Goal: Information Seeking & Learning: Learn about a topic

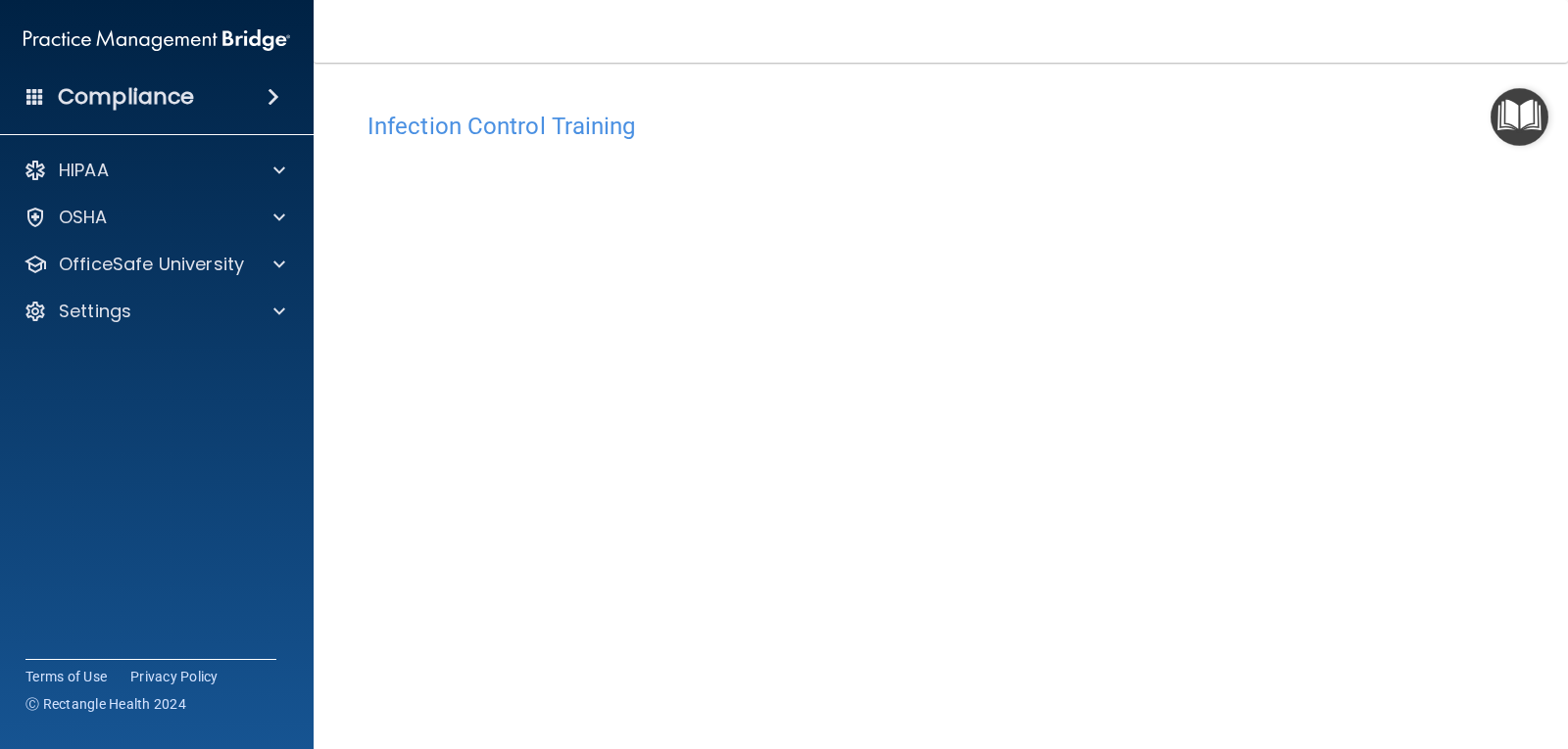
scroll to position [89, 0]
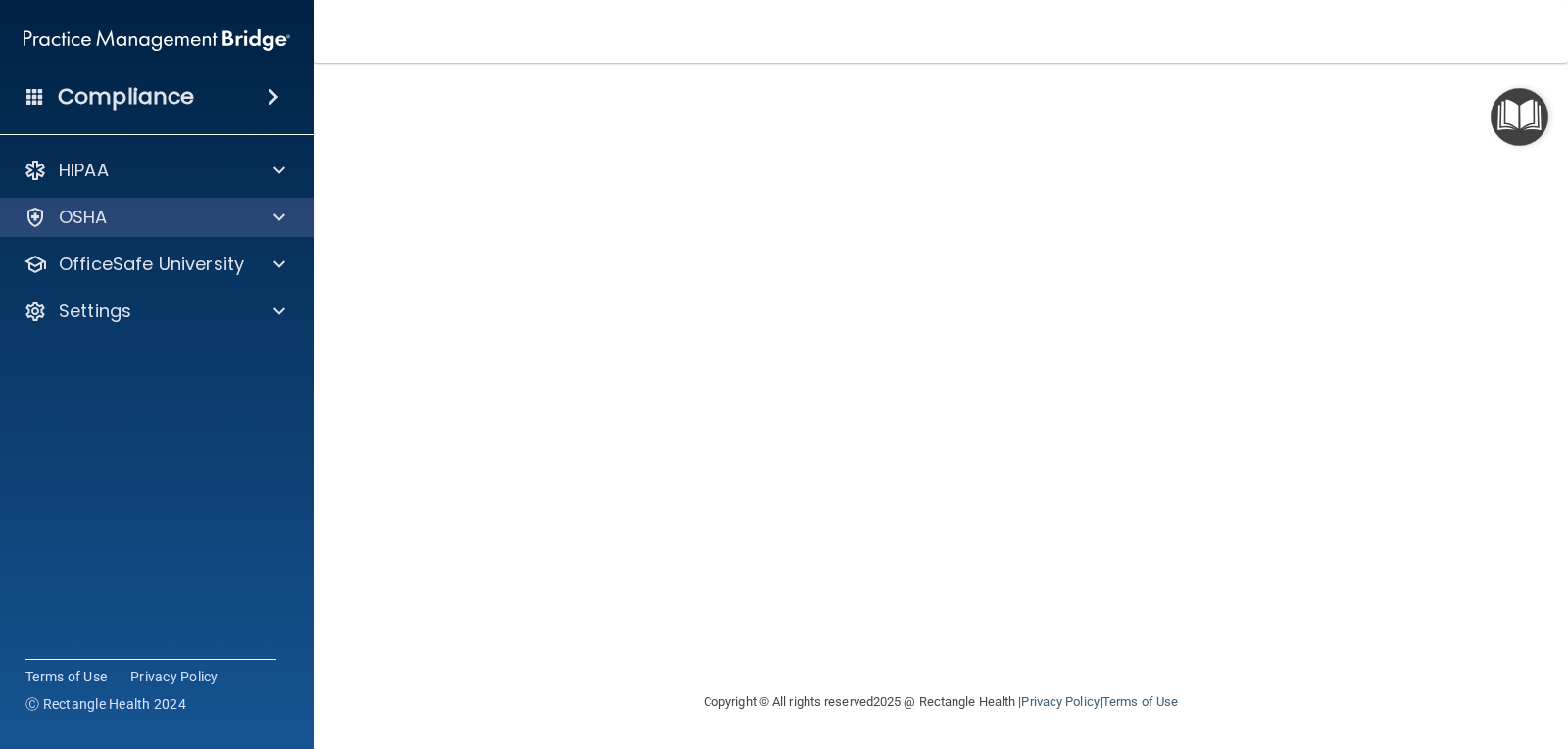
click at [142, 231] on div "OSHA" at bounding box center [157, 217] width 315 height 39
click at [291, 220] on div at bounding box center [276, 218] width 49 height 24
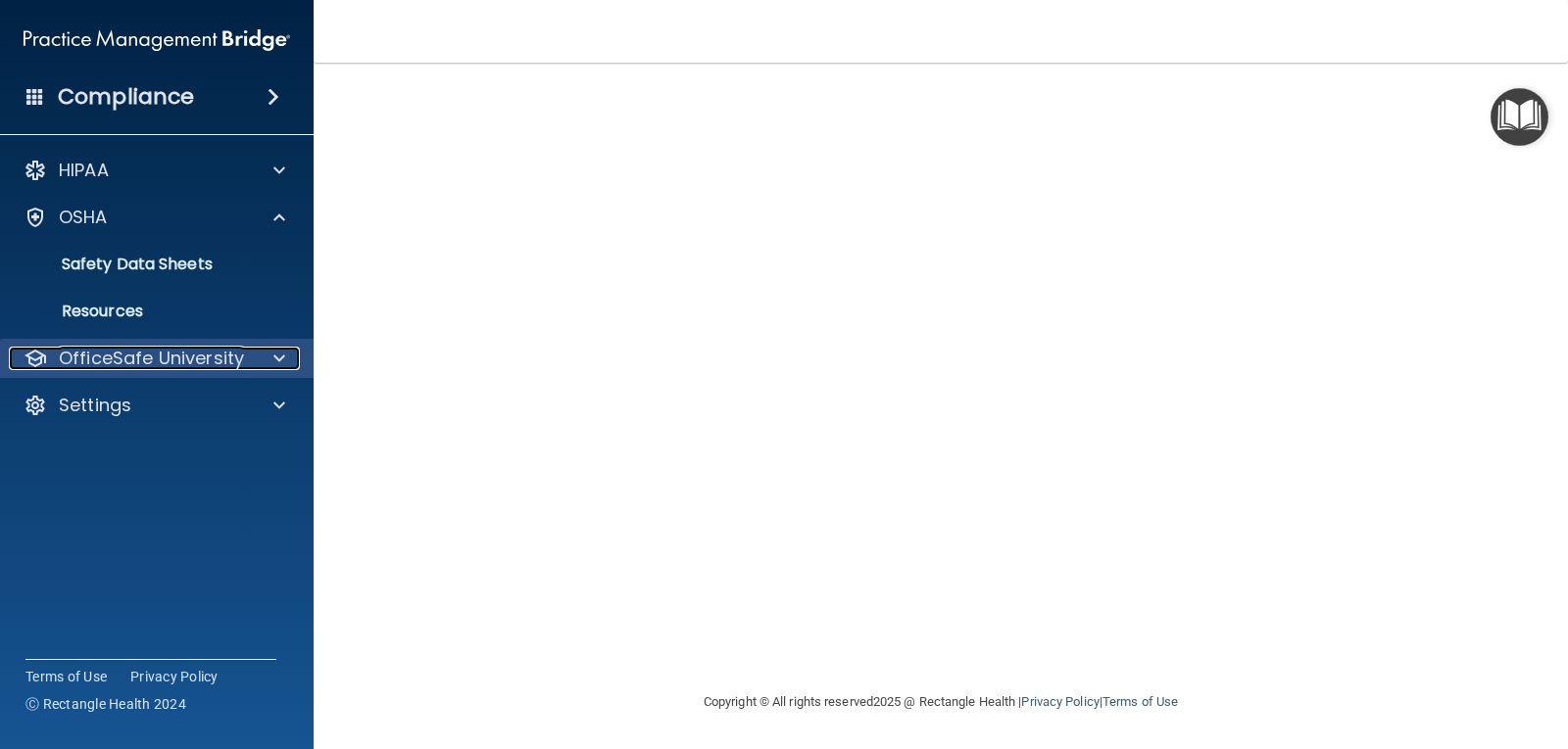
click at [247, 350] on div "OfficeSafe University" at bounding box center [130, 359] width 243 height 24
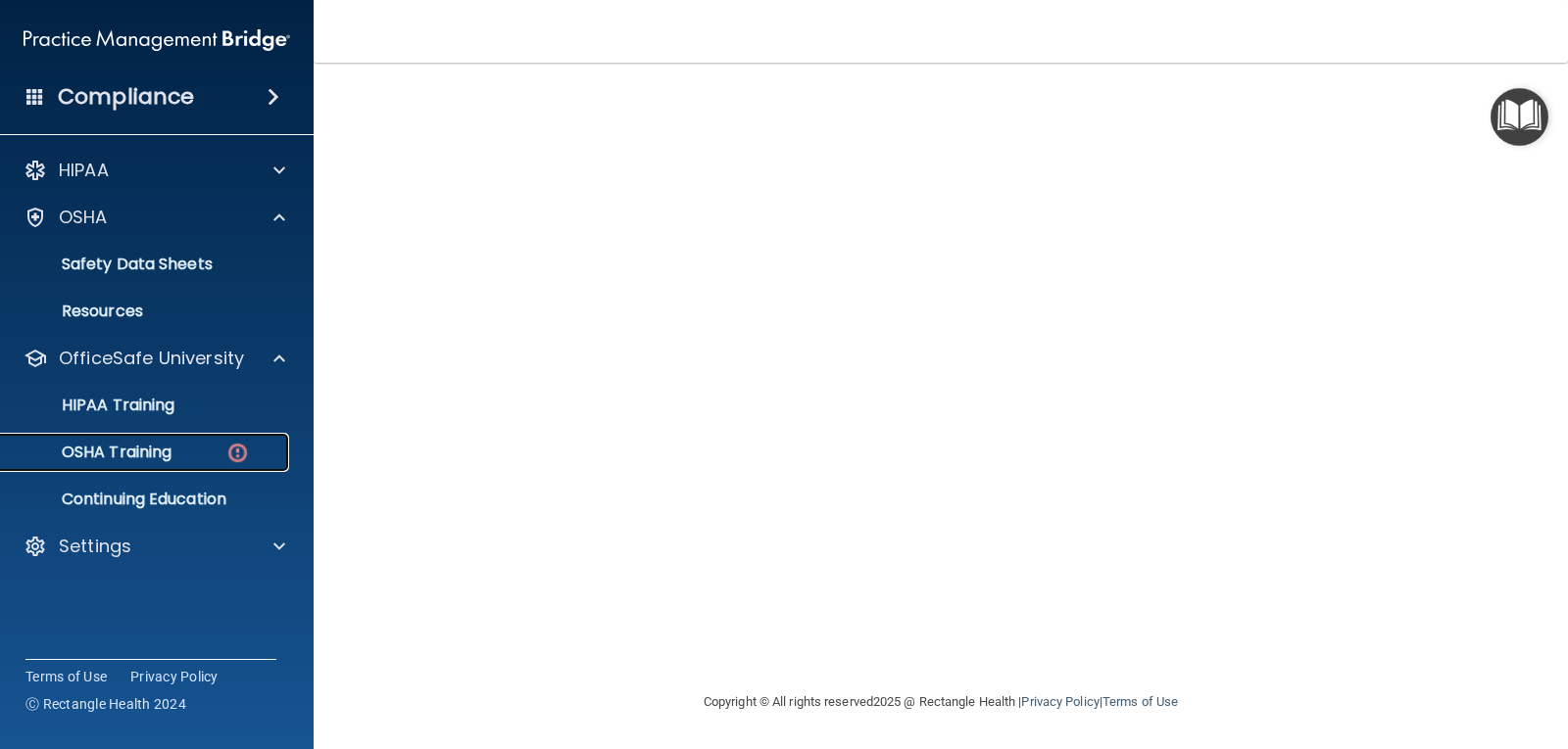
click at [214, 446] on div "OSHA Training" at bounding box center [147, 452] width 268 height 20
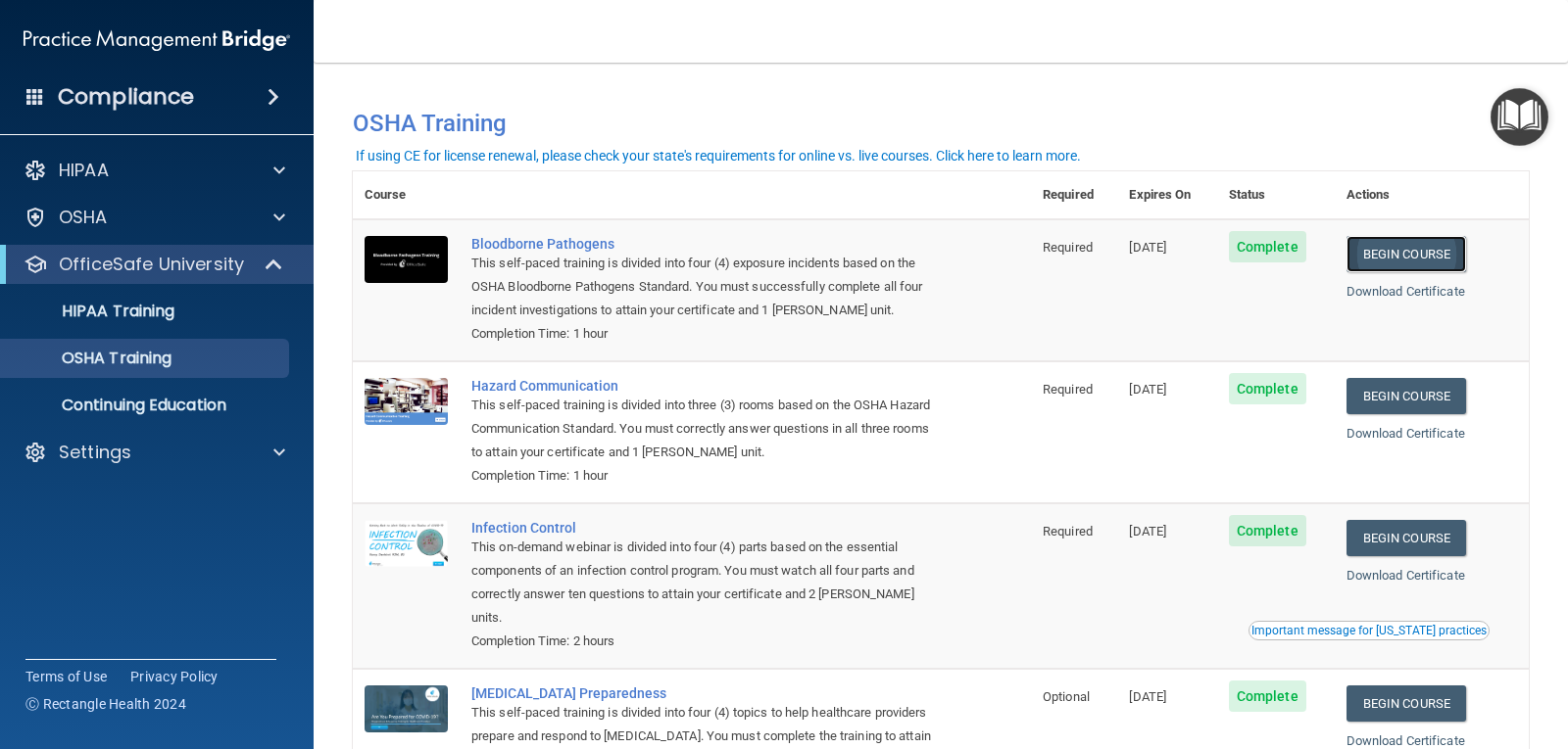
click at [1359, 253] on link "Begin Course" at bounding box center [1406, 254] width 120 height 36
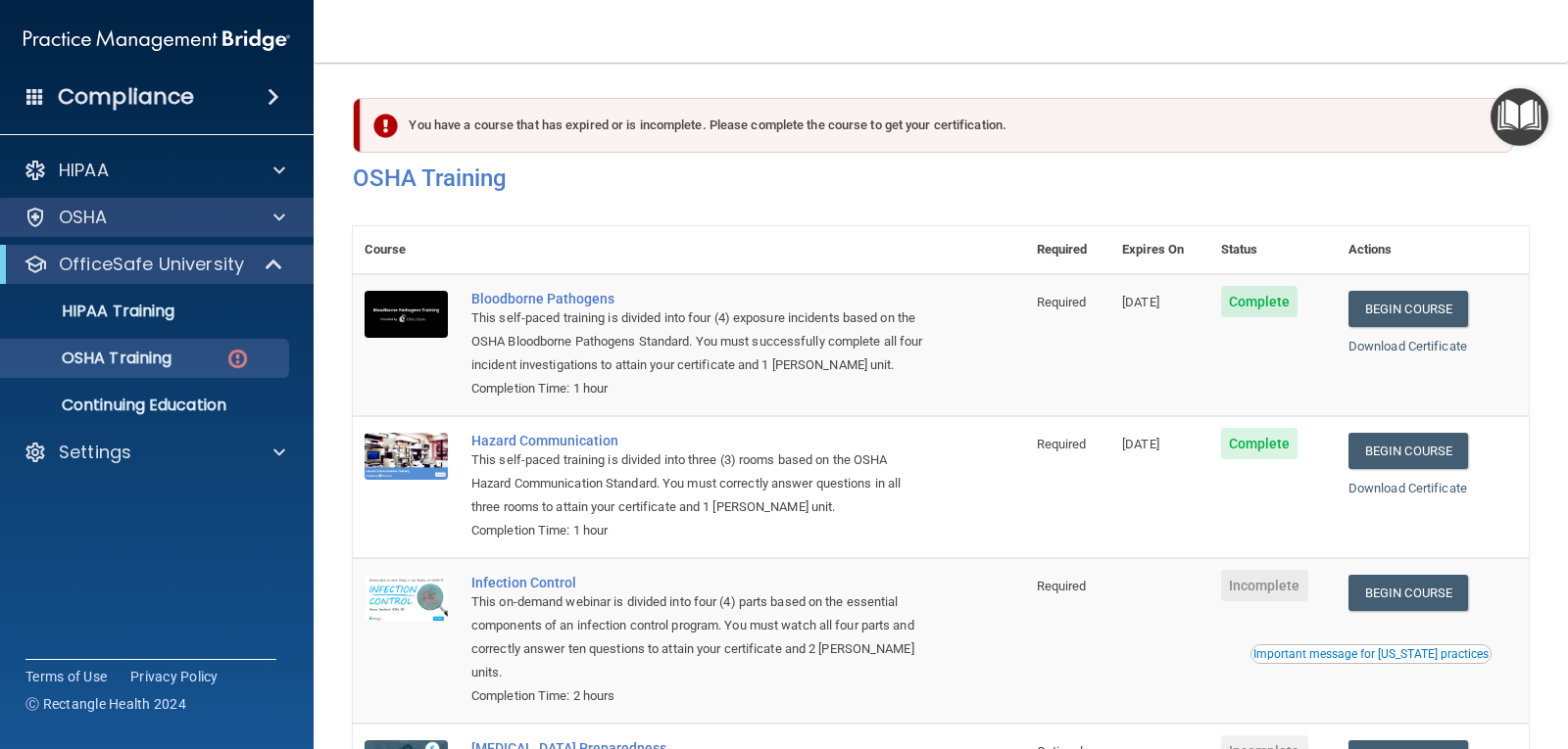
scroll to position [223, 0]
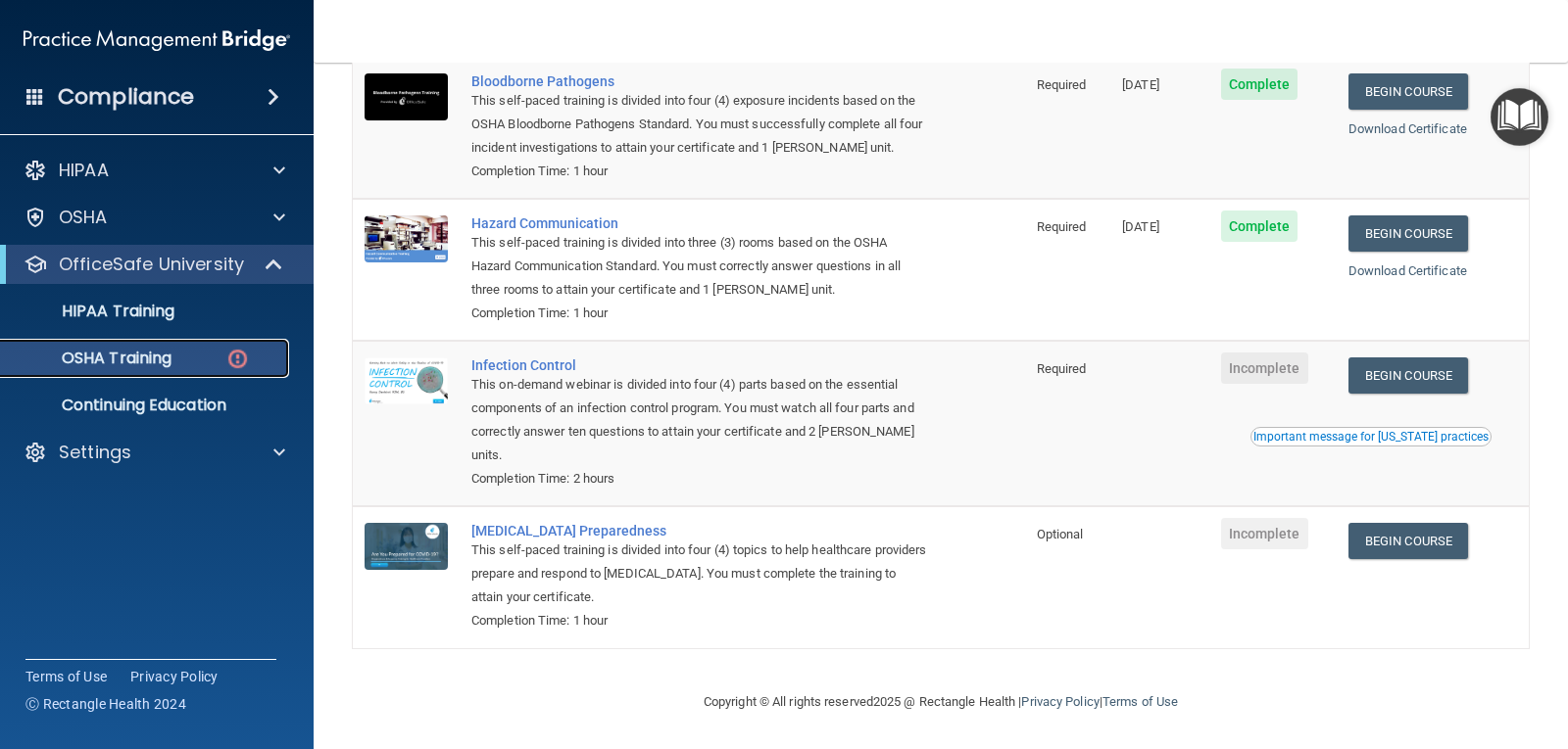
click at [151, 368] on p "OSHA Training" at bounding box center [92, 359] width 159 height 20
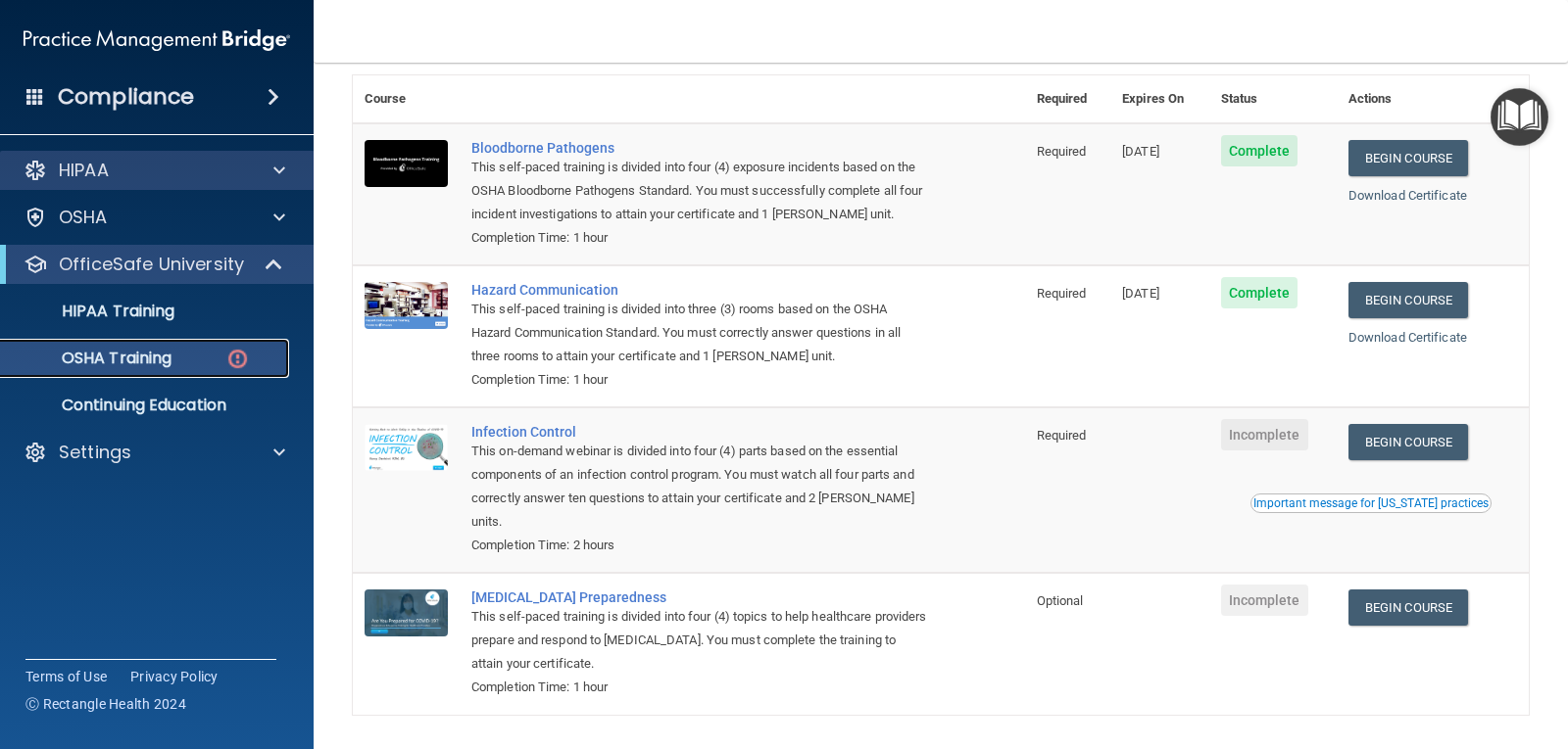
scroll to position [26, 0]
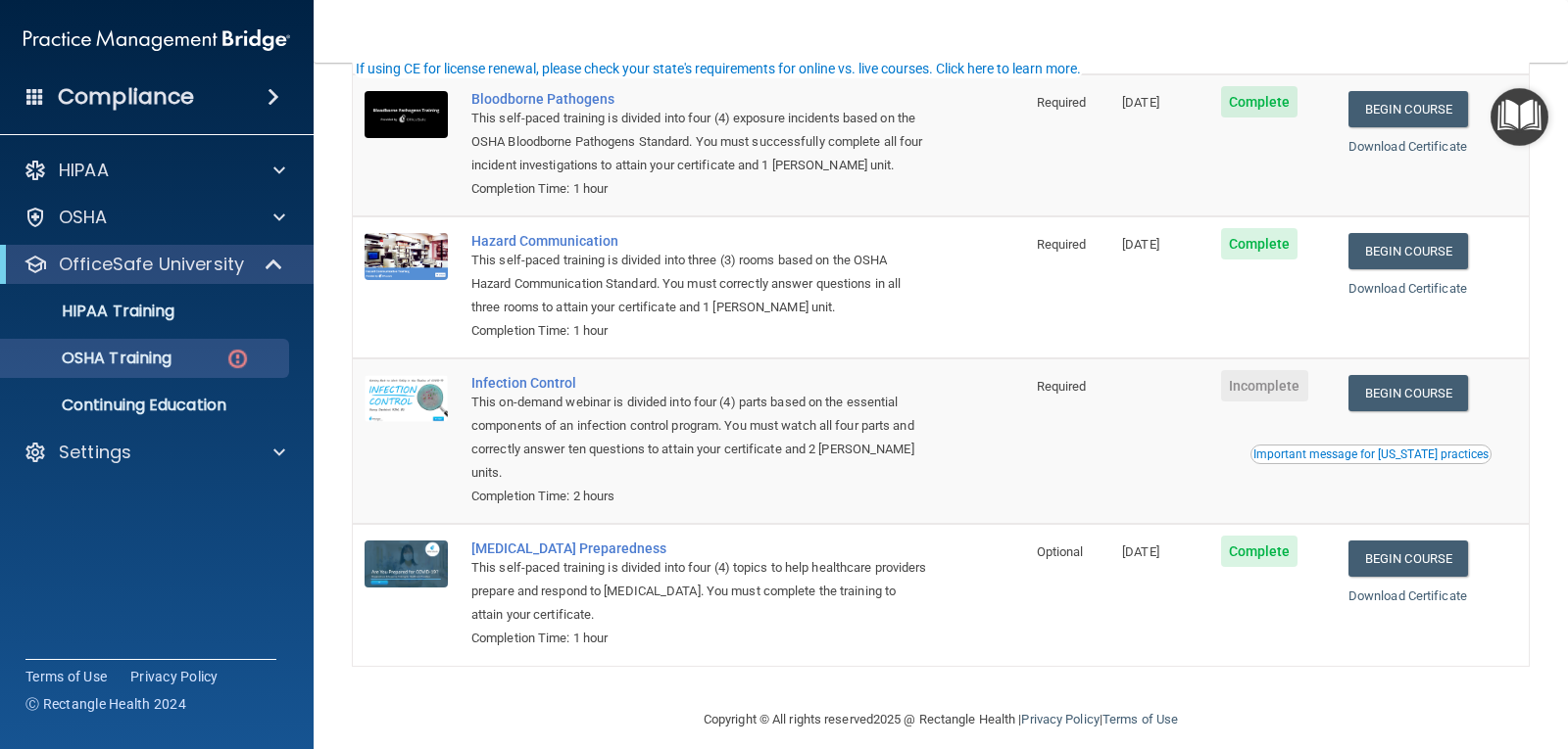
scroll to position [223, 0]
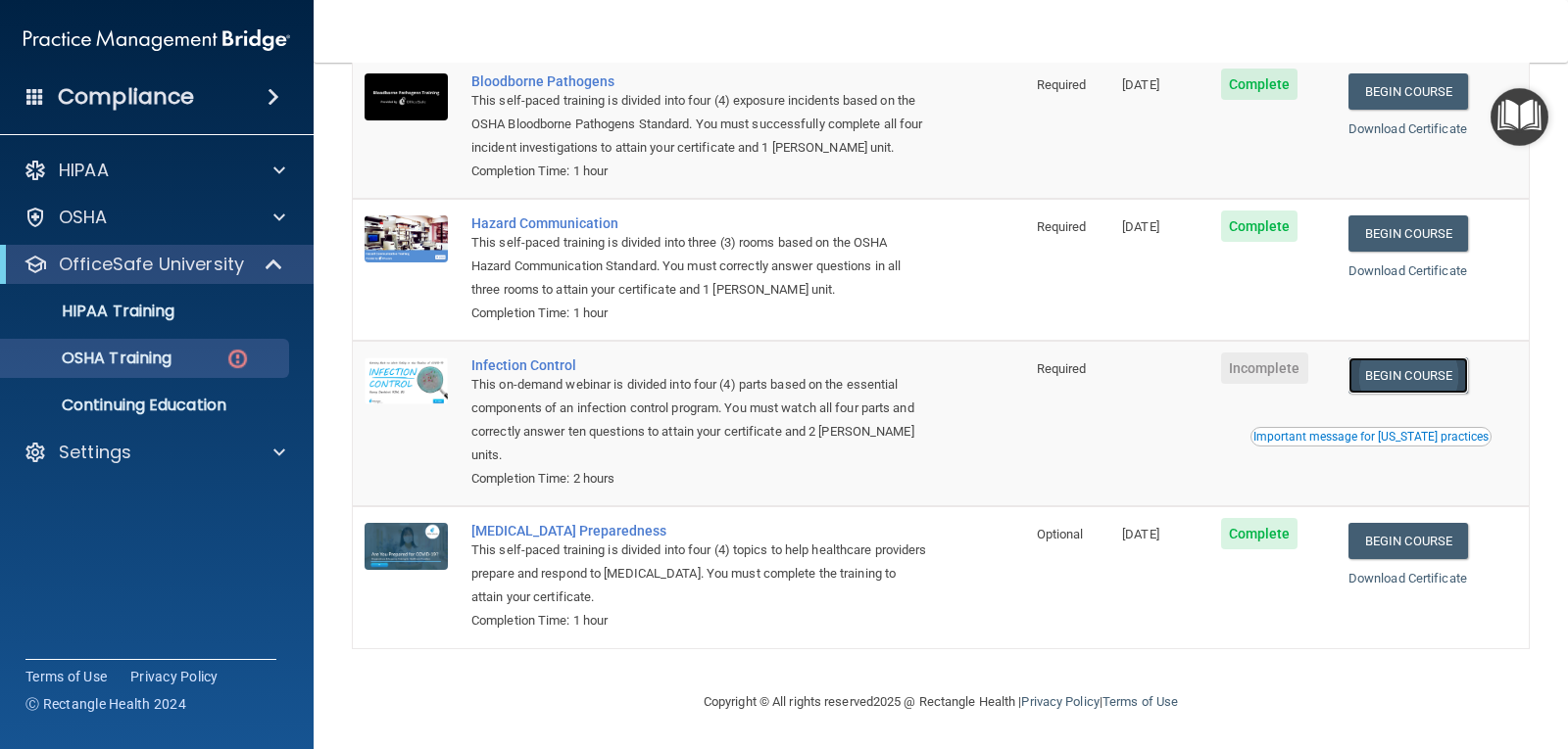
click at [1366, 375] on link "Begin Course" at bounding box center [1408, 375] width 120 height 36
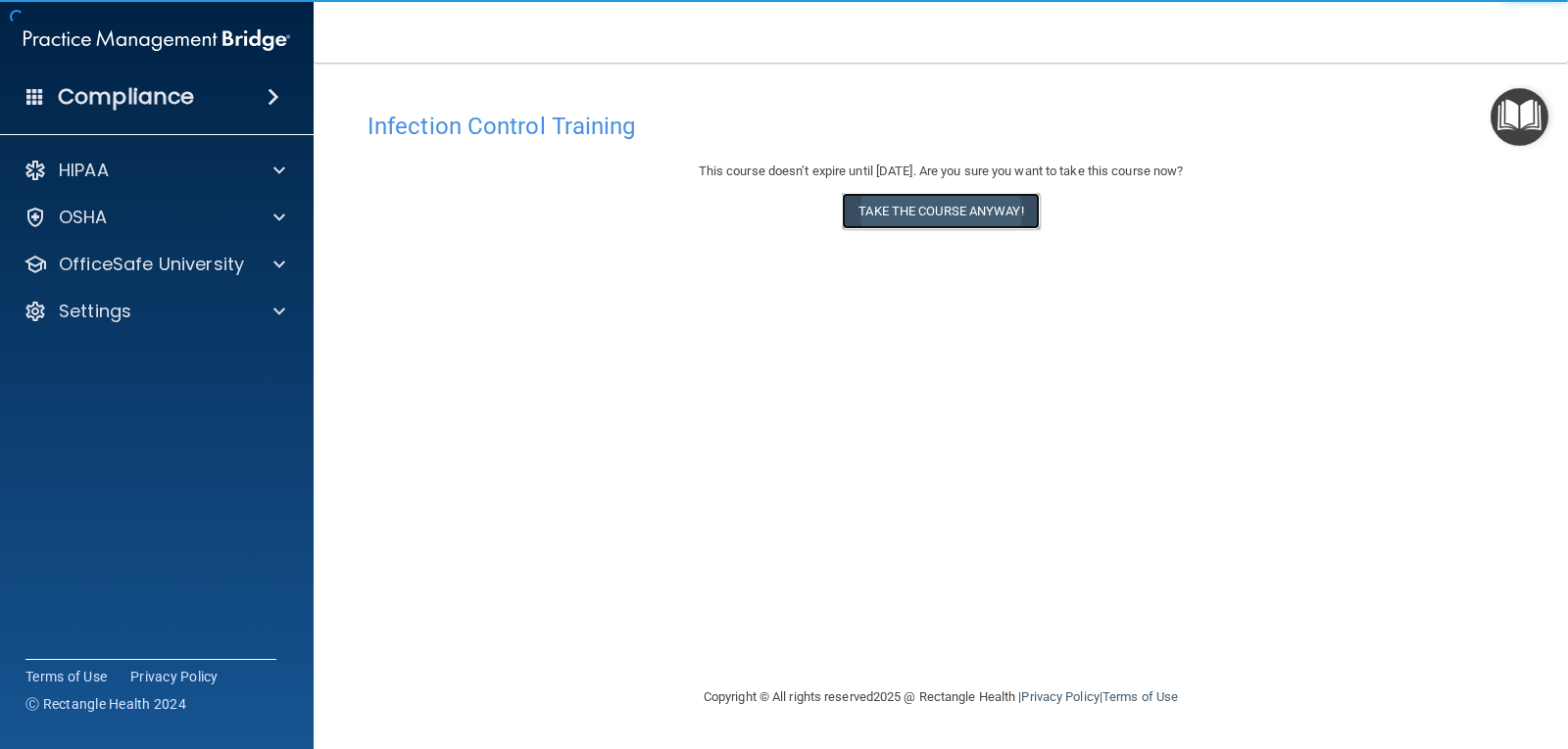
click at [927, 204] on button "Take the course anyway!" at bounding box center [940, 211] width 197 height 36
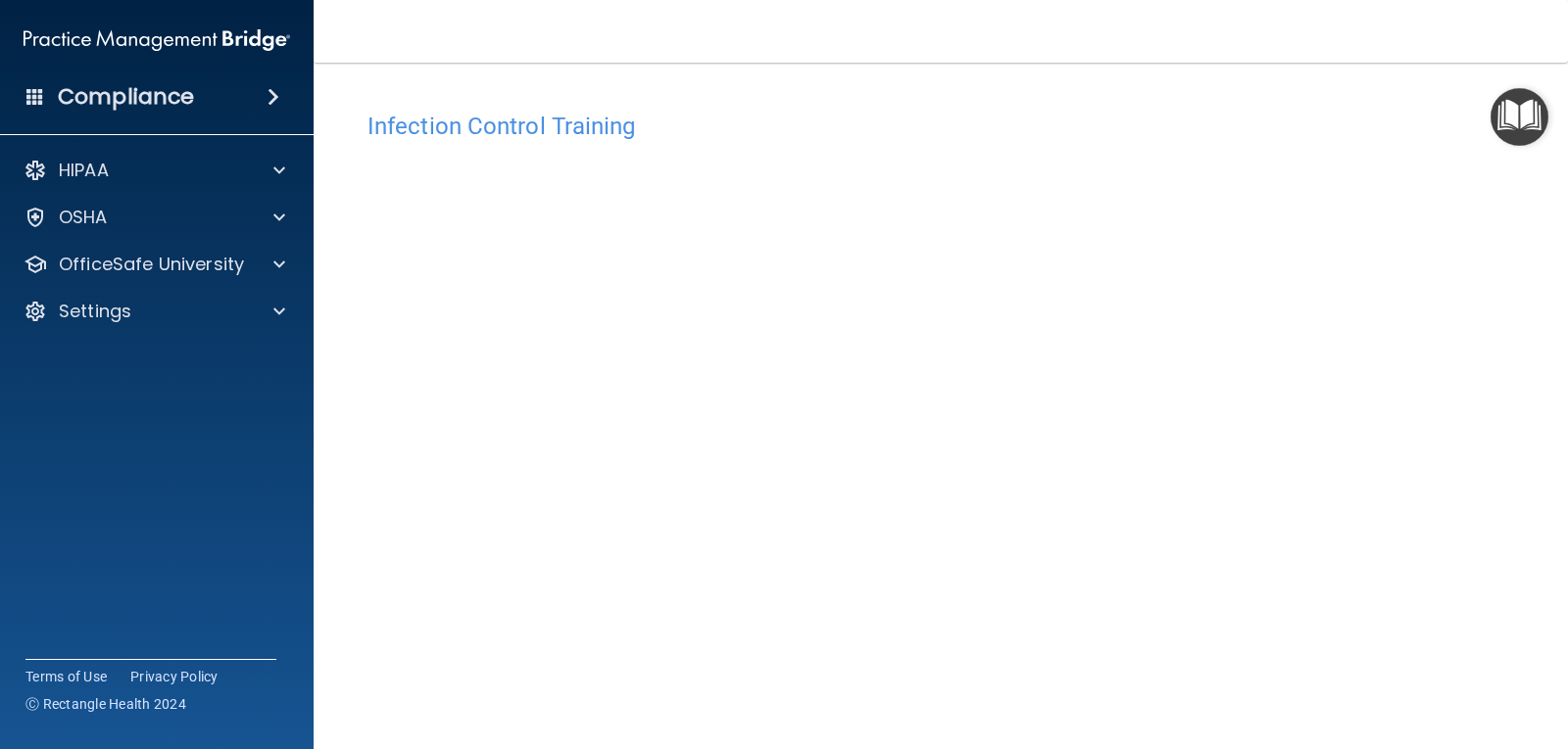
scroll to position [89, 0]
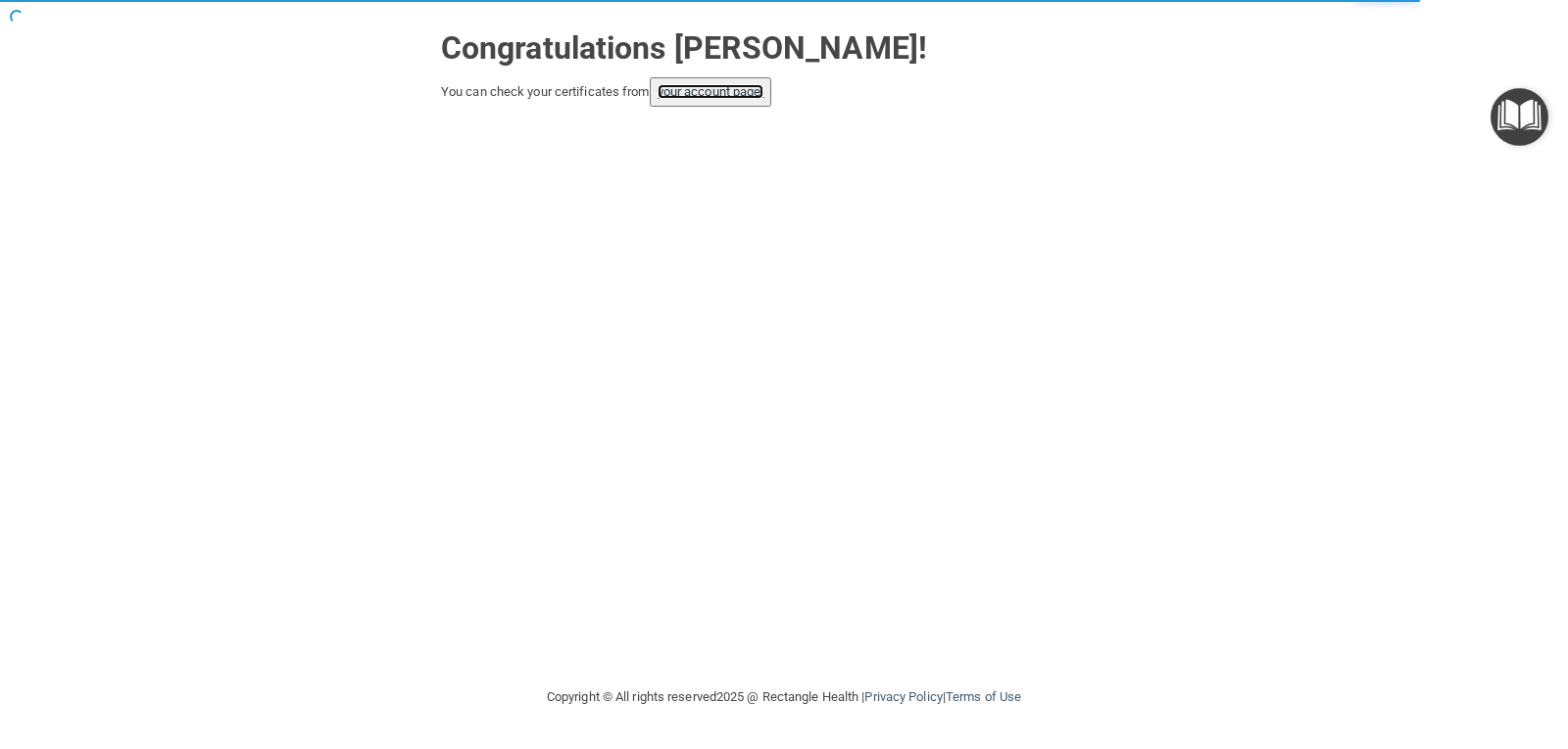
click at [739, 90] on link "your account page!" at bounding box center [710, 91] width 107 height 15
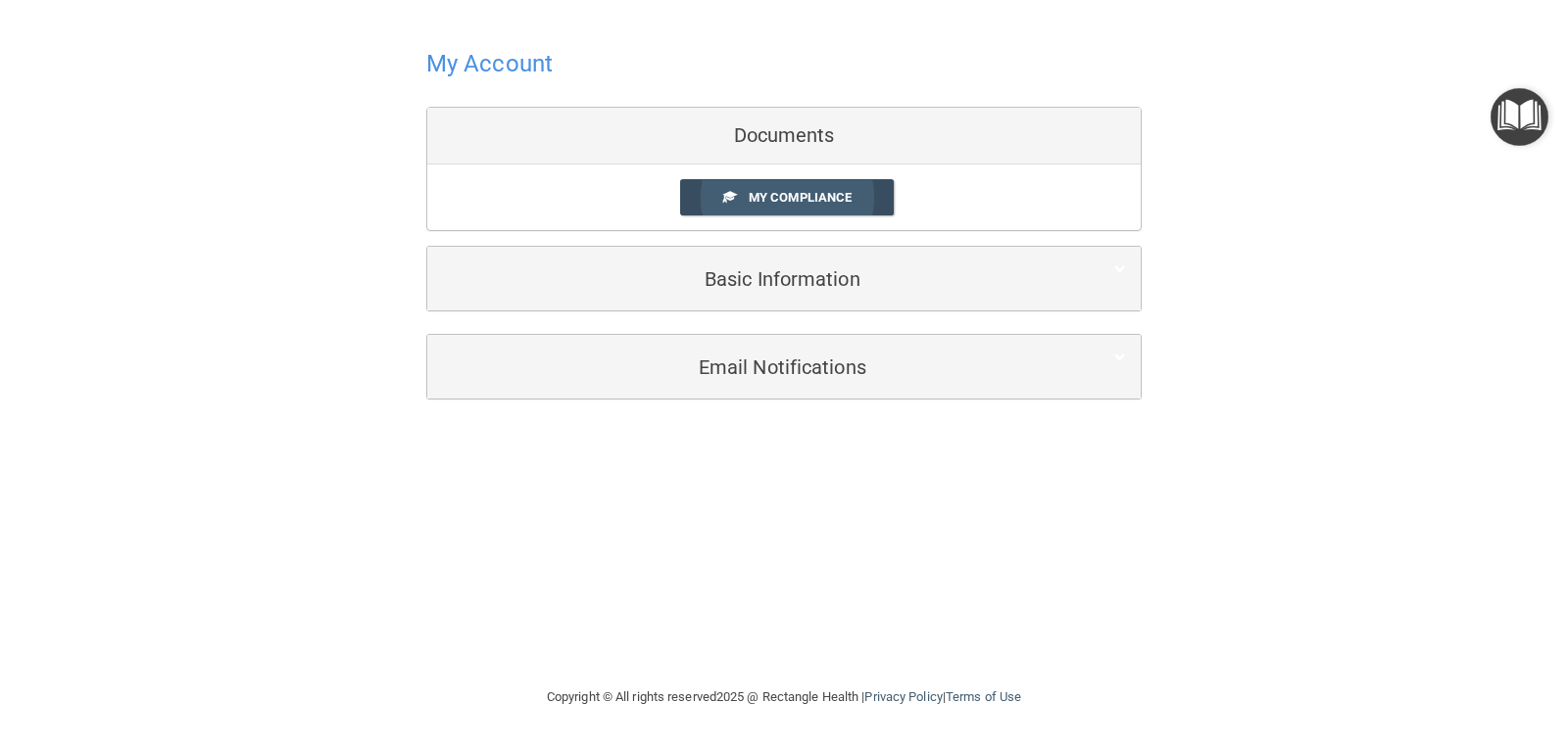
click at [773, 211] on link "My Compliance" at bounding box center [787, 198] width 215 height 36
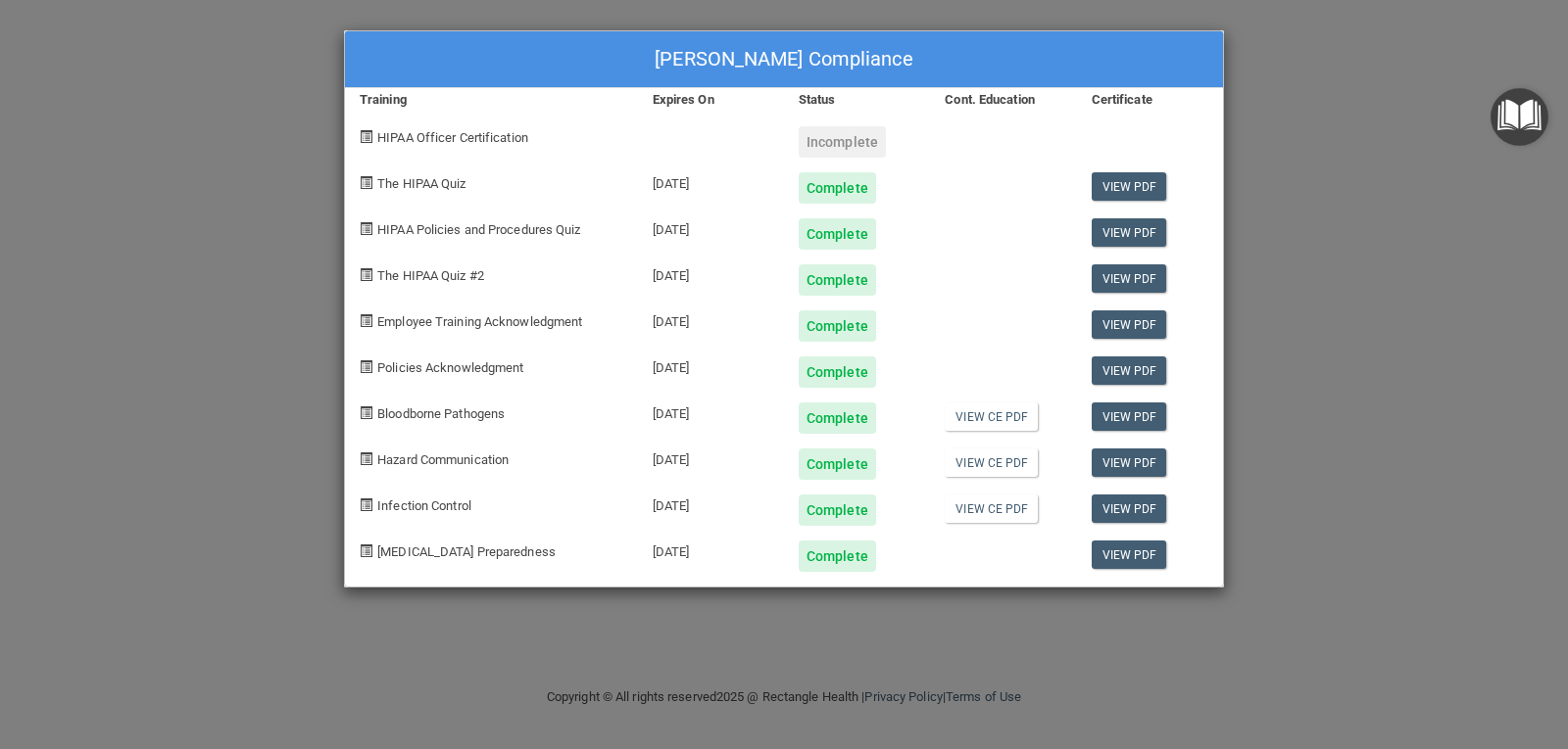
click at [1234, 51] on div "[PERSON_NAME] Compliance Training Expires On Status Cont. Education Certificate…" at bounding box center [784, 374] width 1568 height 749
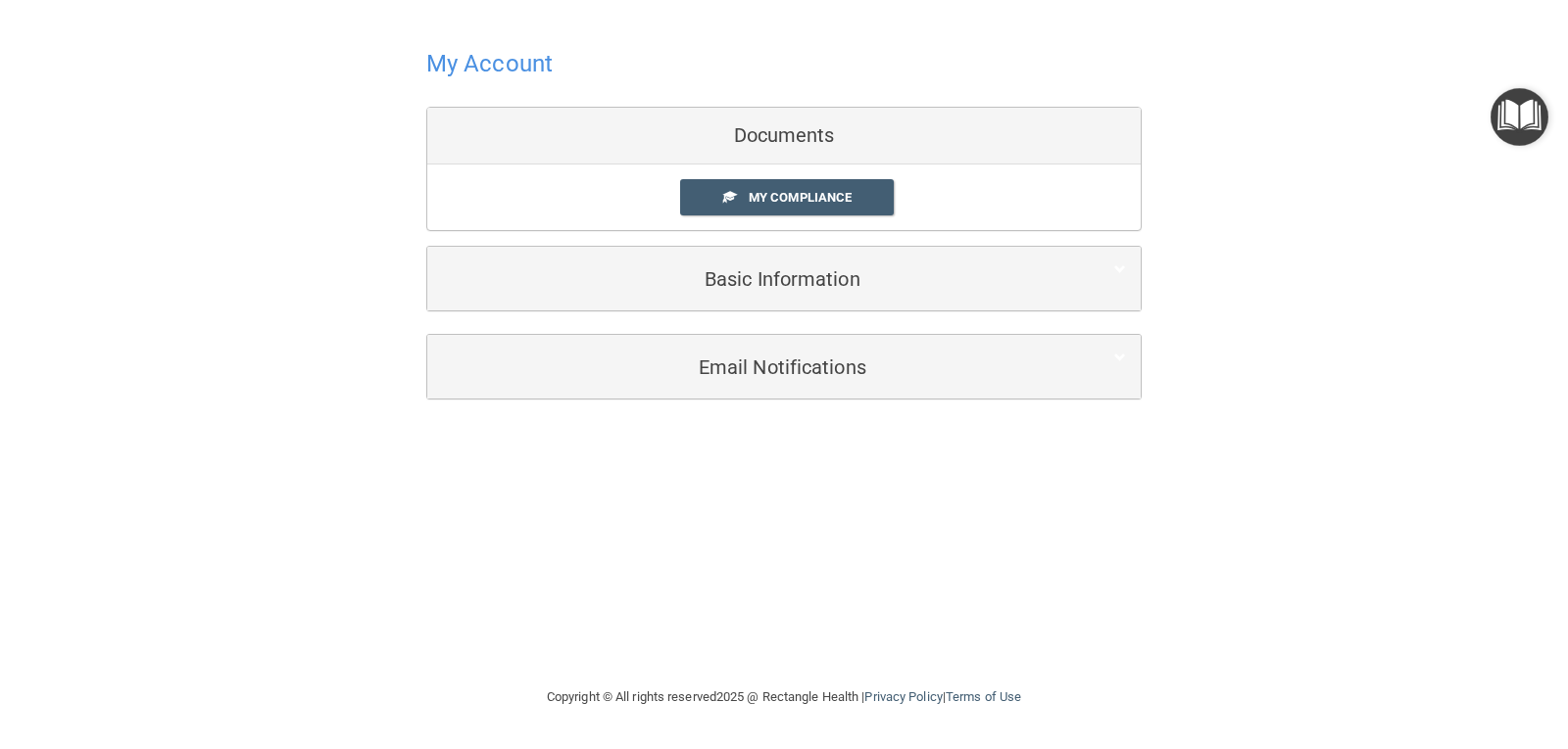
click at [776, 255] on div "Basic Information" at bounding box center [784, 279] width 713 height 64
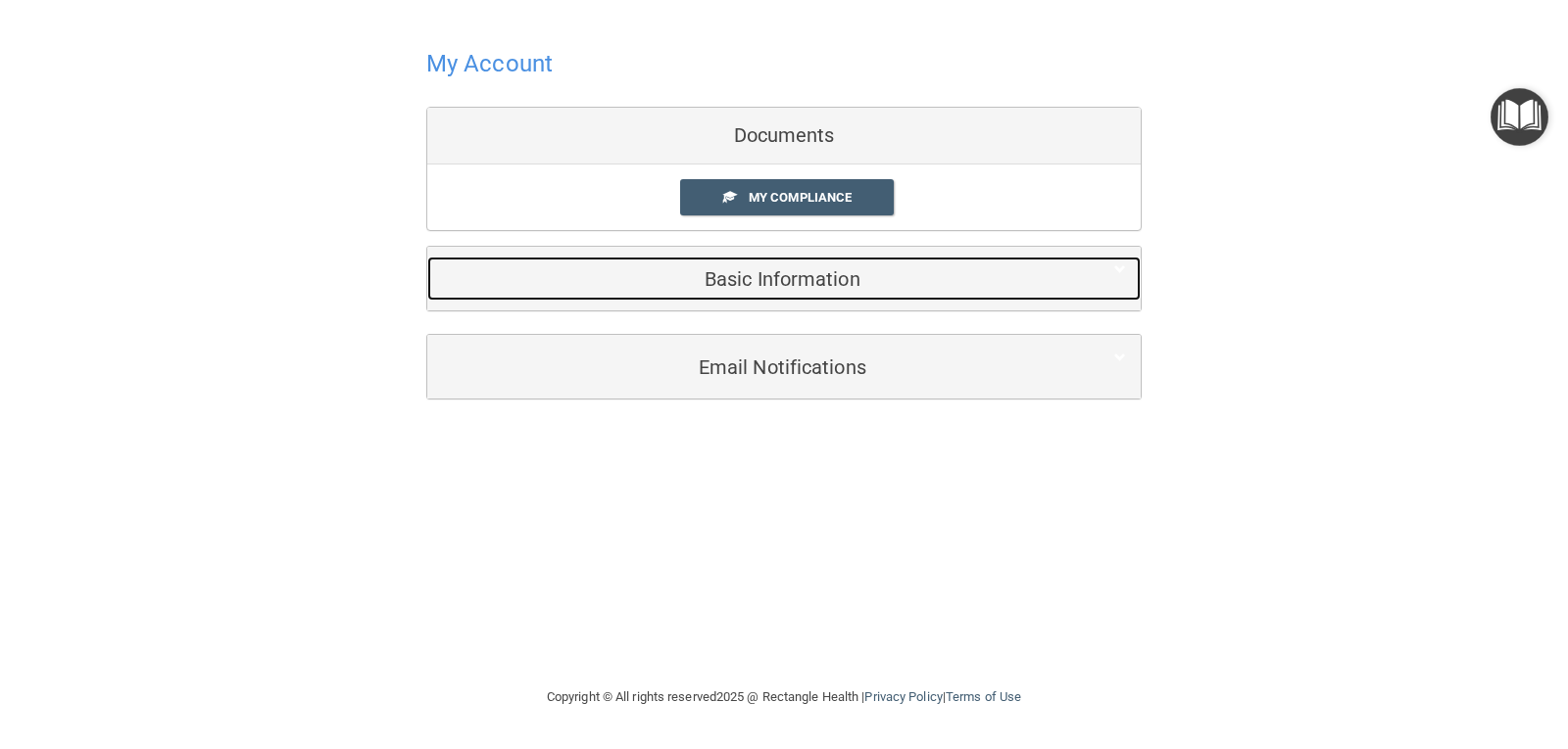
click at [788, 286] on h5 "Basic Information" at bounding box center [753, 280] width 624 height 22
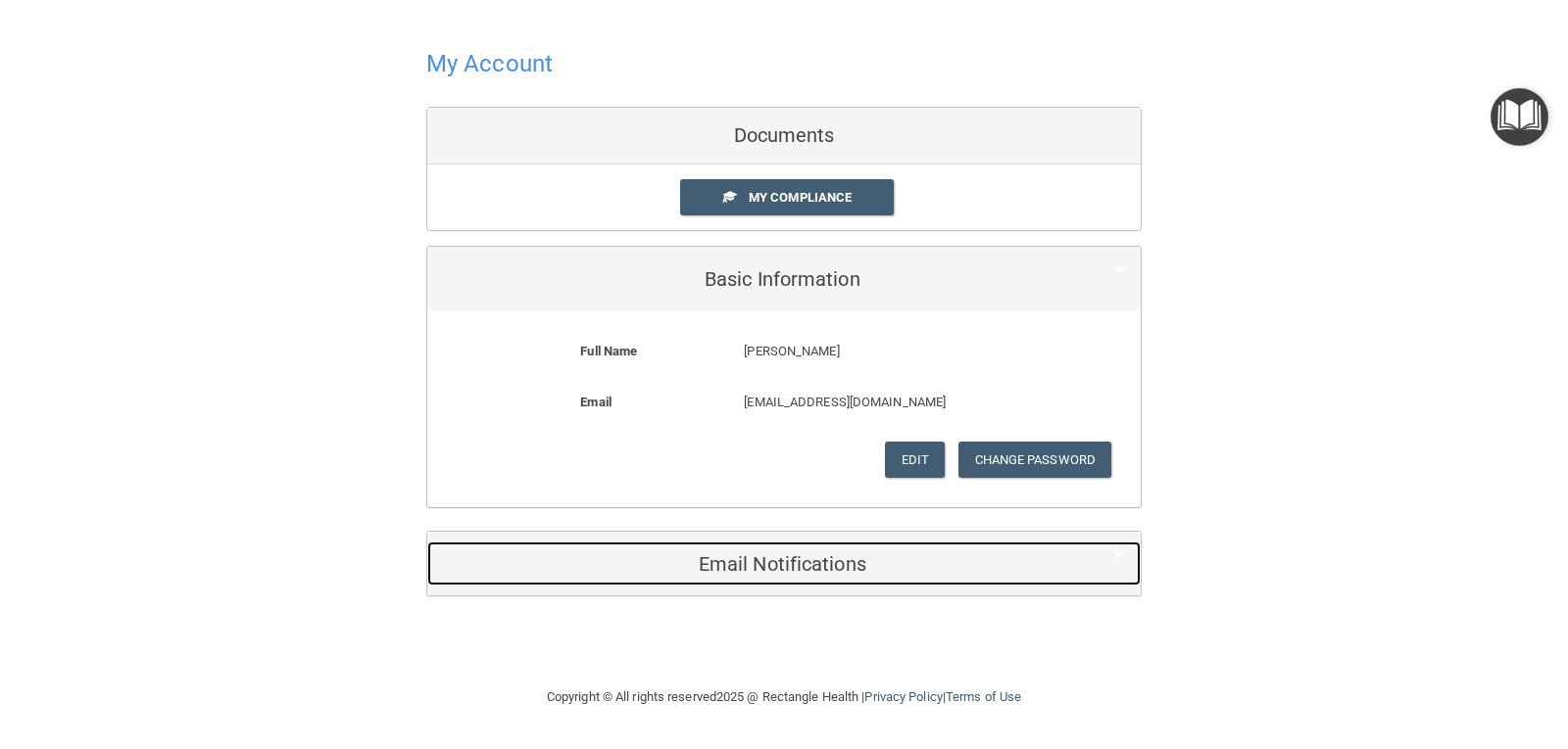
click at [749, 572] on h5 "Email Notifications" at bounding box center [753, 564] width 624 height 22
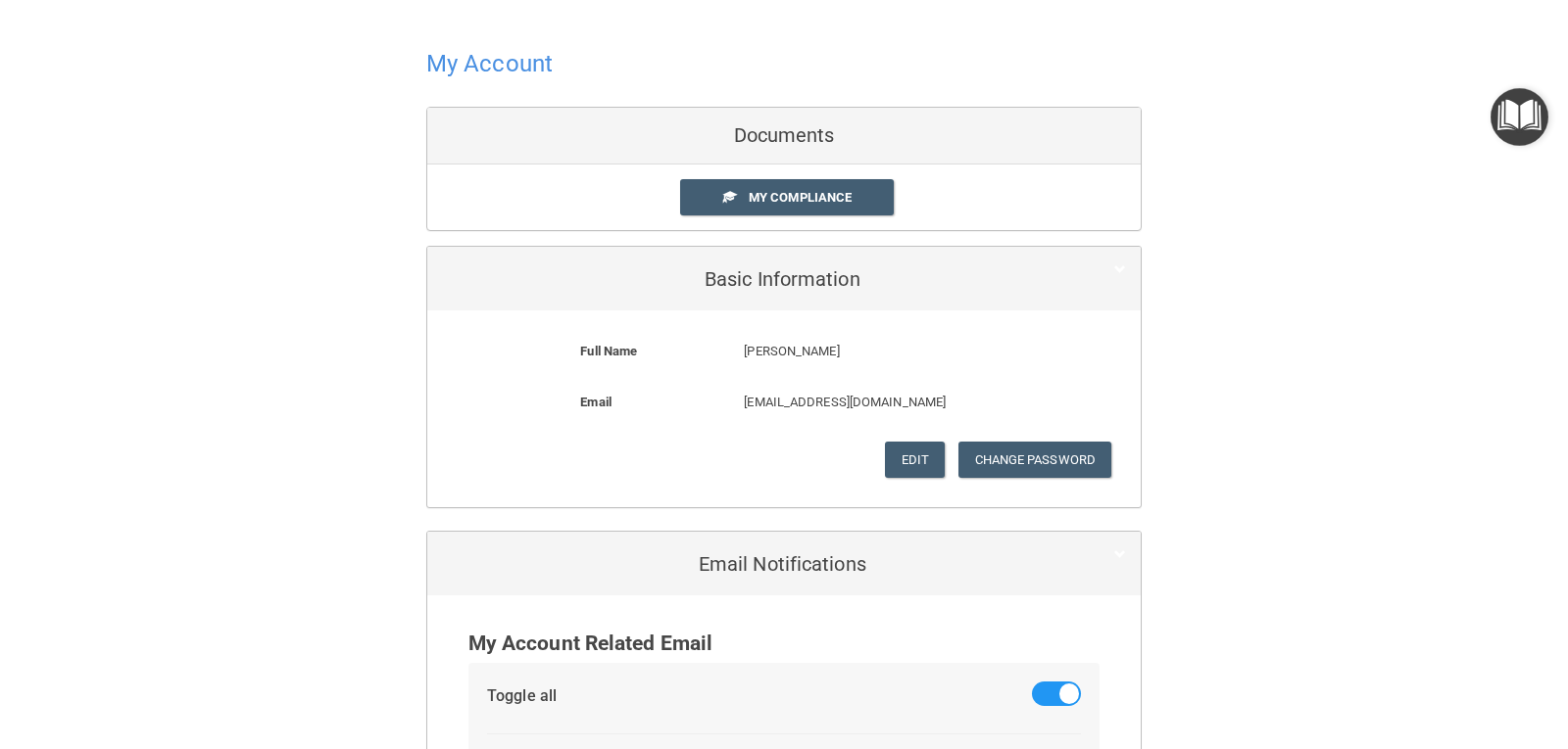
click at [1412, 141] on div "My Account Documents My Compliance My Compliance My BAA Basic Information Full …" at bounding box center [783, 440] width 1489 height 842
click at [448, 61] on h4 "My Account" at bounding box center [489, 64] width 127 height 26
click at [798, 135] on div "Documents" at bounding box center [784, 136] width 713 height 57
click at [792, 204] on span "My Compliance" at bounding box center [800, 197] width 103 height 15
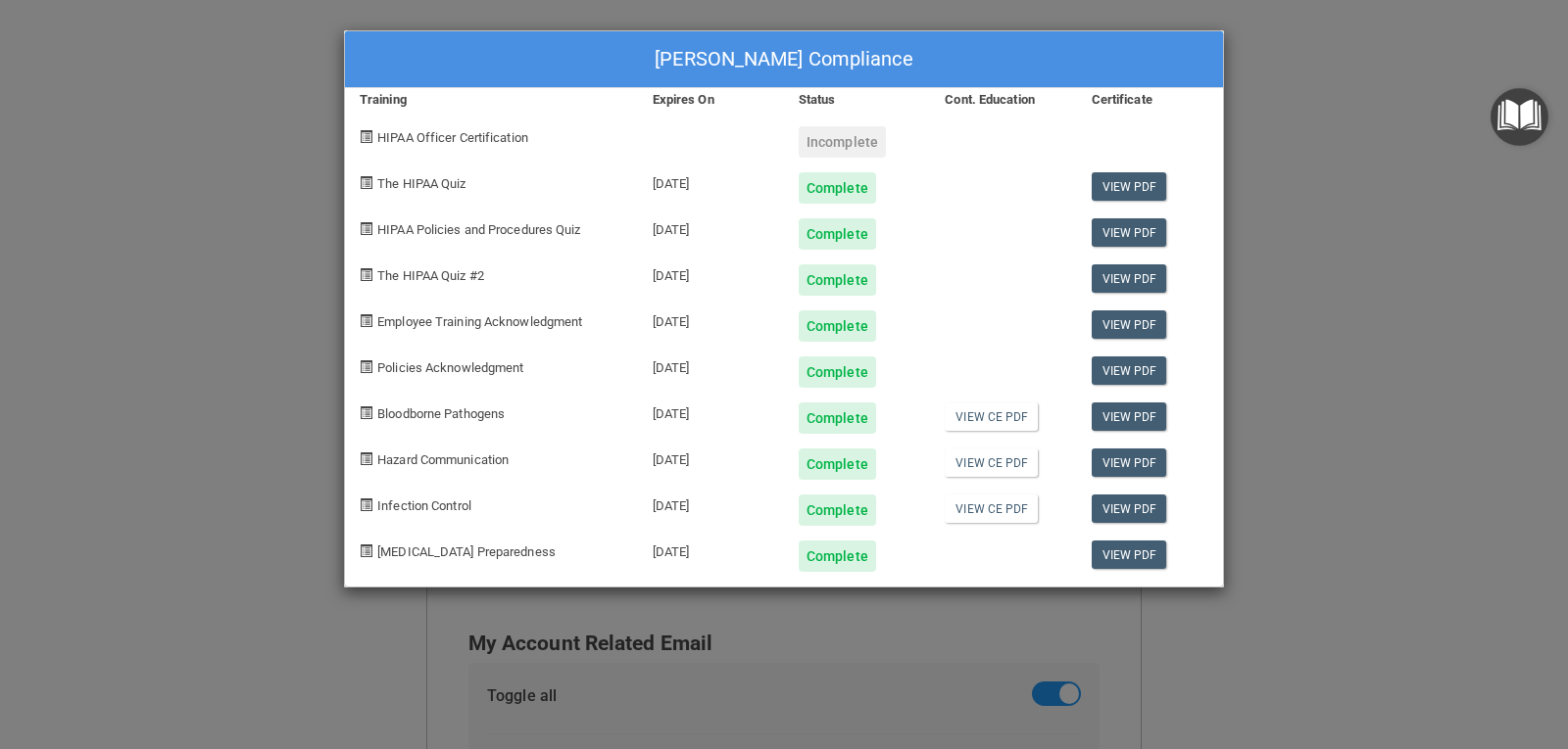
click at [1282, 22] on div "[PERSON_NAME] Compliance Training Expires On Status Cont. Education Certificate…" at bounding box center [784, 374] width 1568 height 749
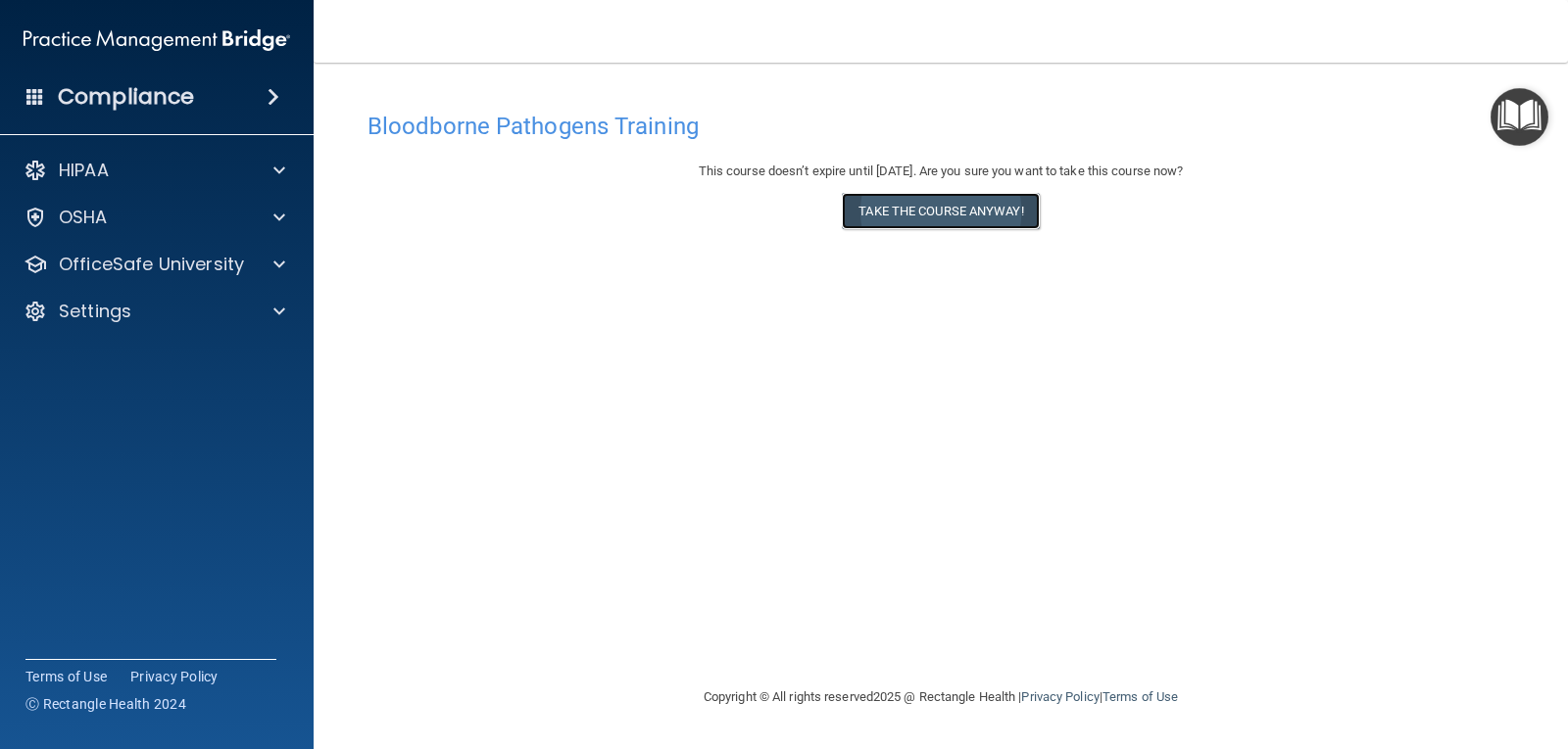
click at [960, 217] on button "Take the course anyway!" at bounding box center [940, 211] width 197 height 36
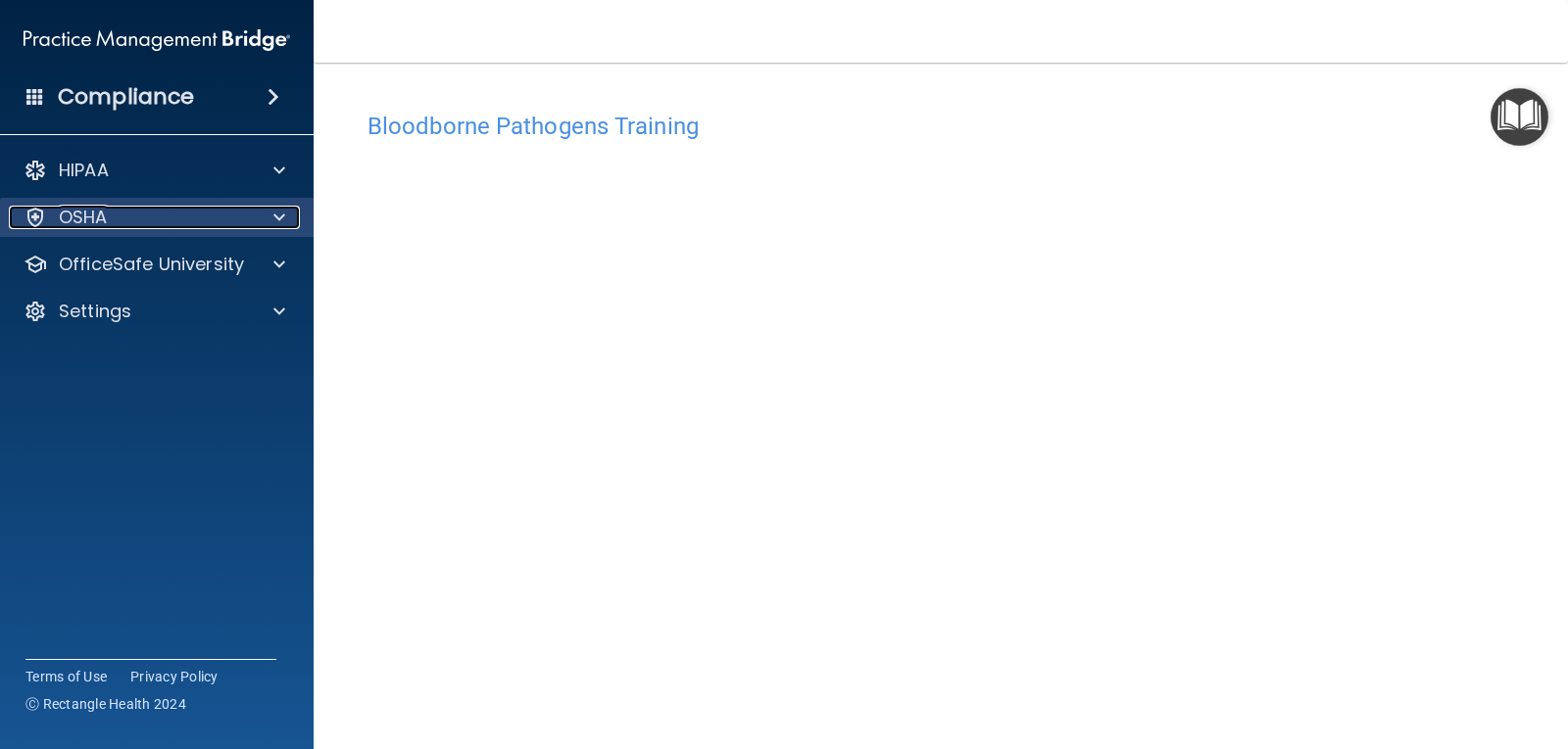
click at [236, 209] on div "OSHA" at bounding box center [130, 218] width 243 height 24
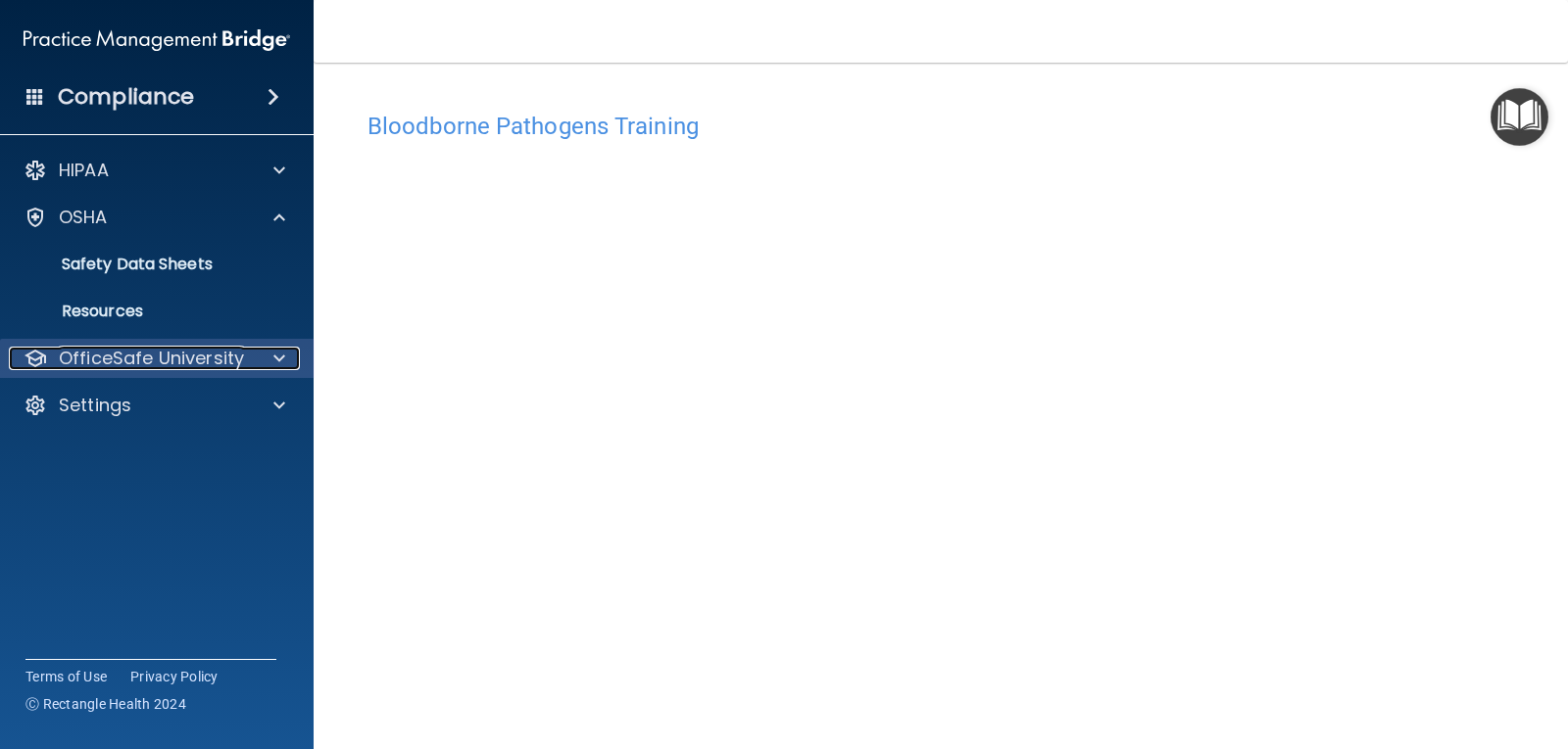
click at [228, 355] on p "OfficeSafe University" at bounding box center [151, 359] width 185 height 24
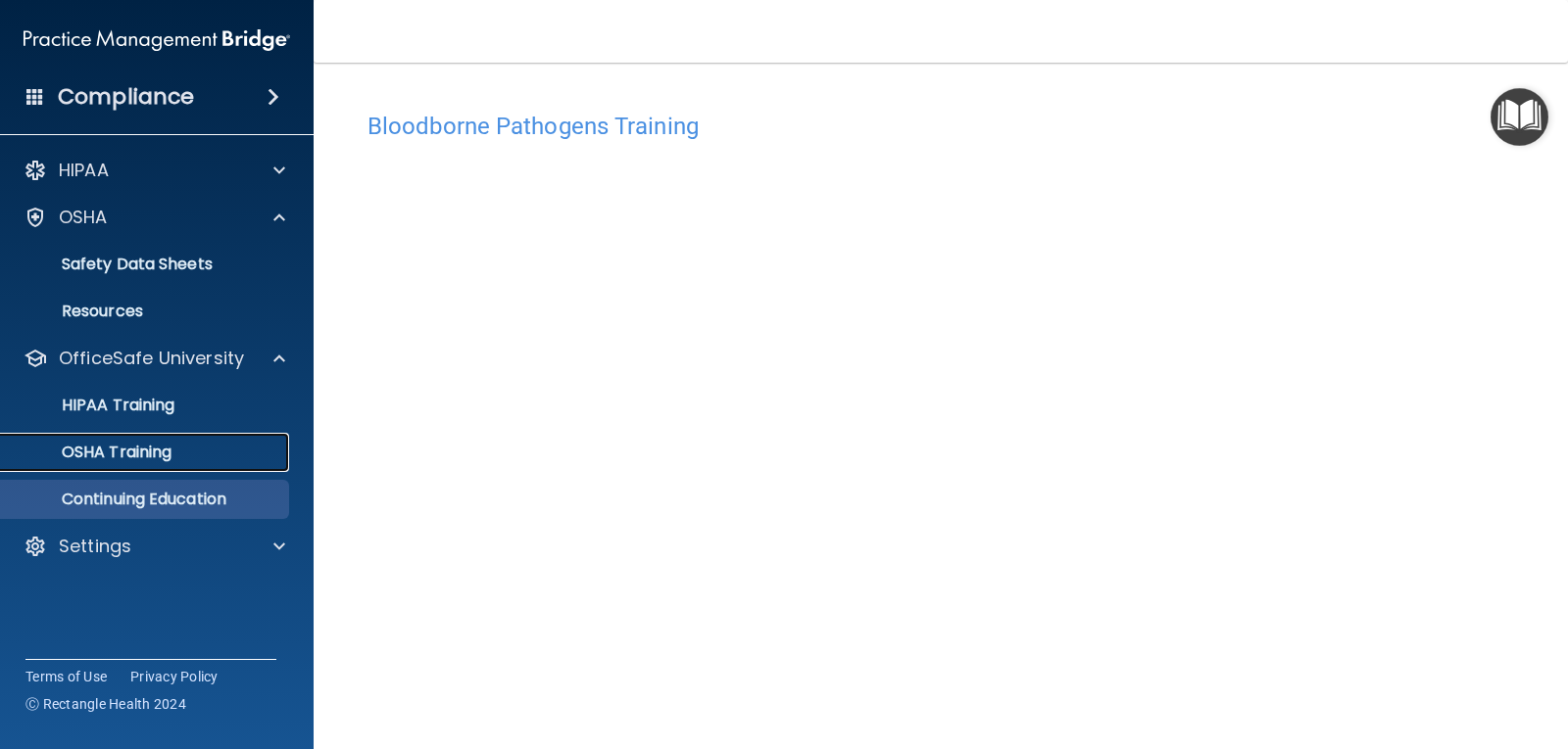
drag, startPoint x: 202, startPoint y: 460, endPoint x: 254, endPoint y: 449, distance: 53.2
click at [203, 460] on div "OSHA Training" at bounding box center [147, 452] width 268 height 20
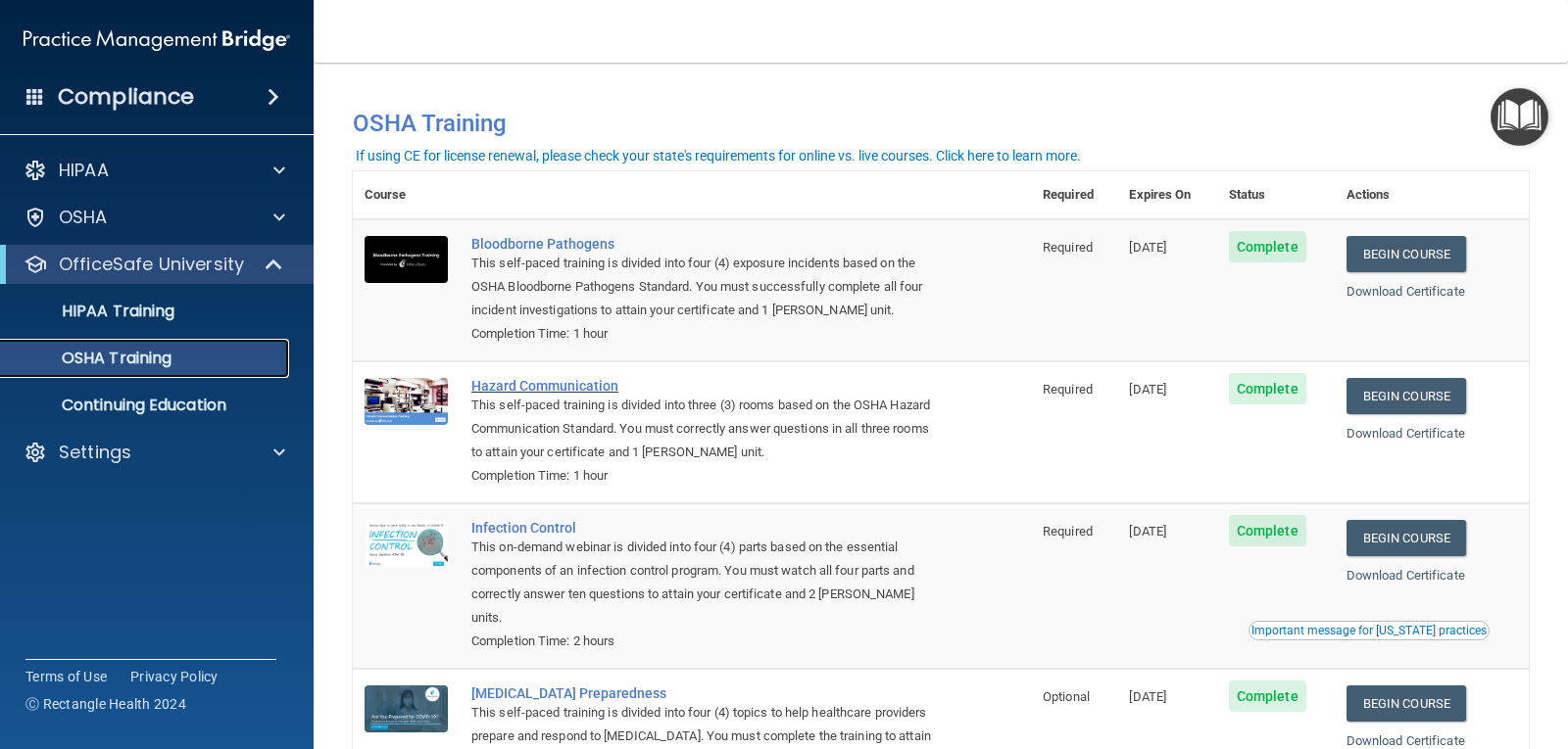
scroll to position [98, 0]
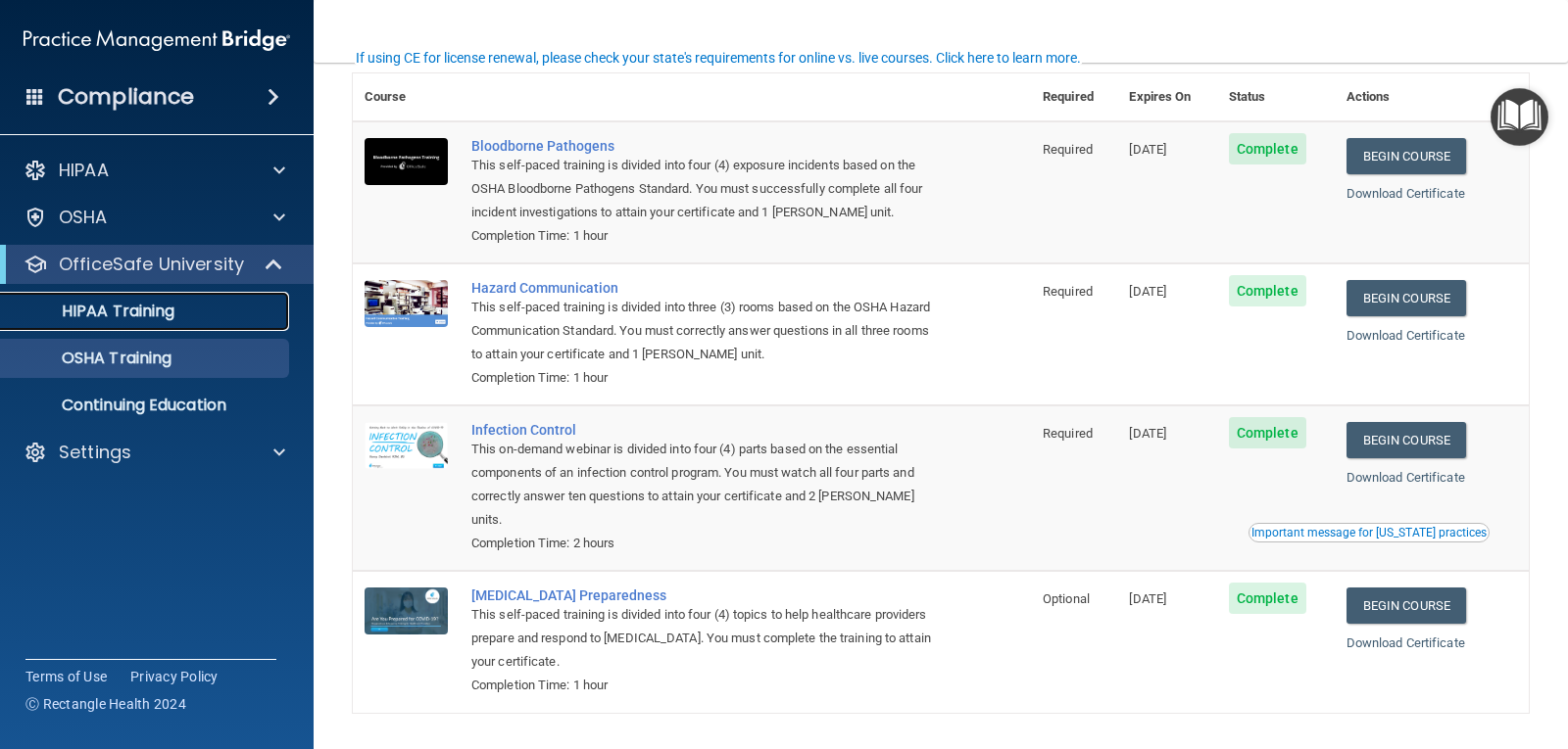
click at [221, 305] on div "HIPAA Training" at bounding box center [147, 312] width 268 height 20
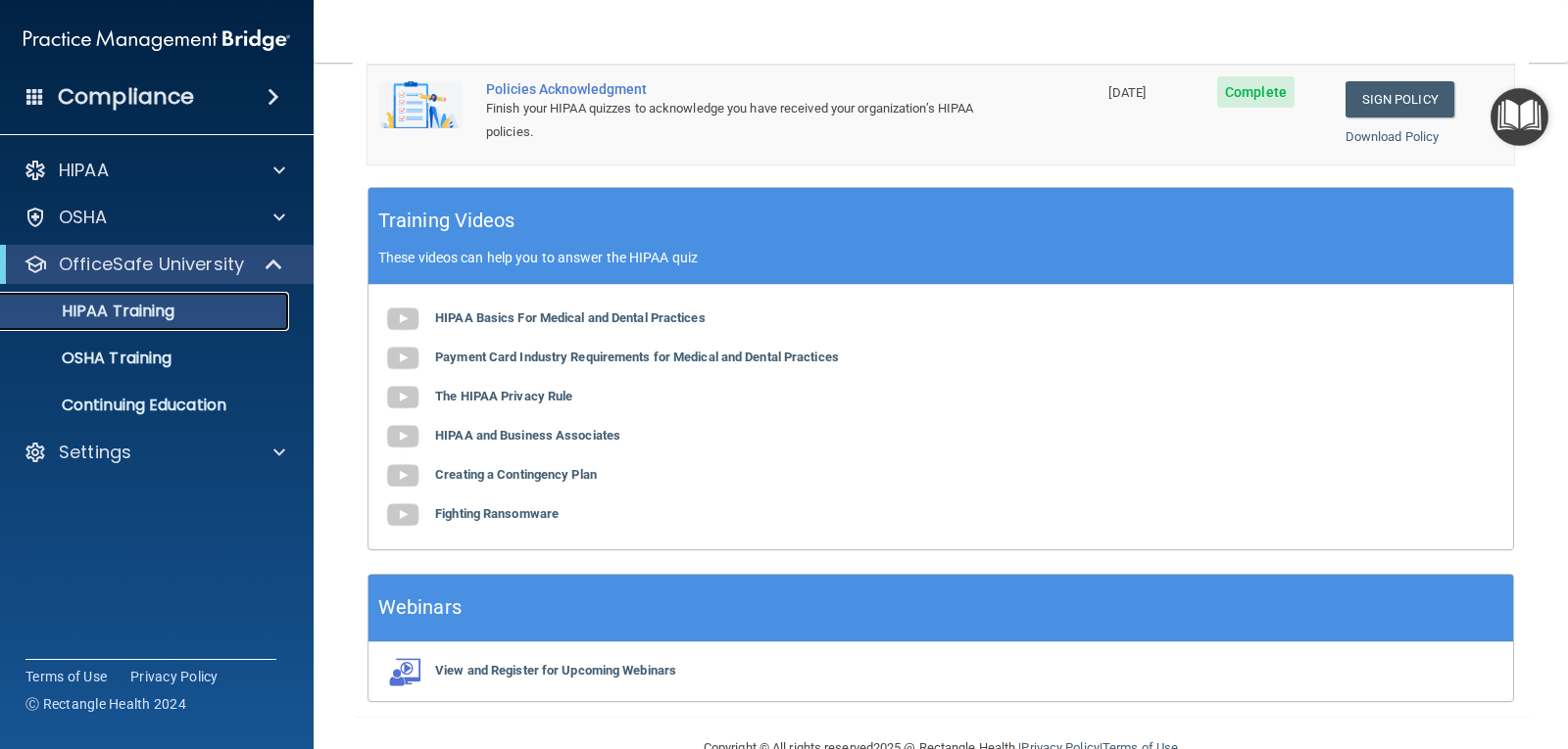
scroll to position [726, 0]
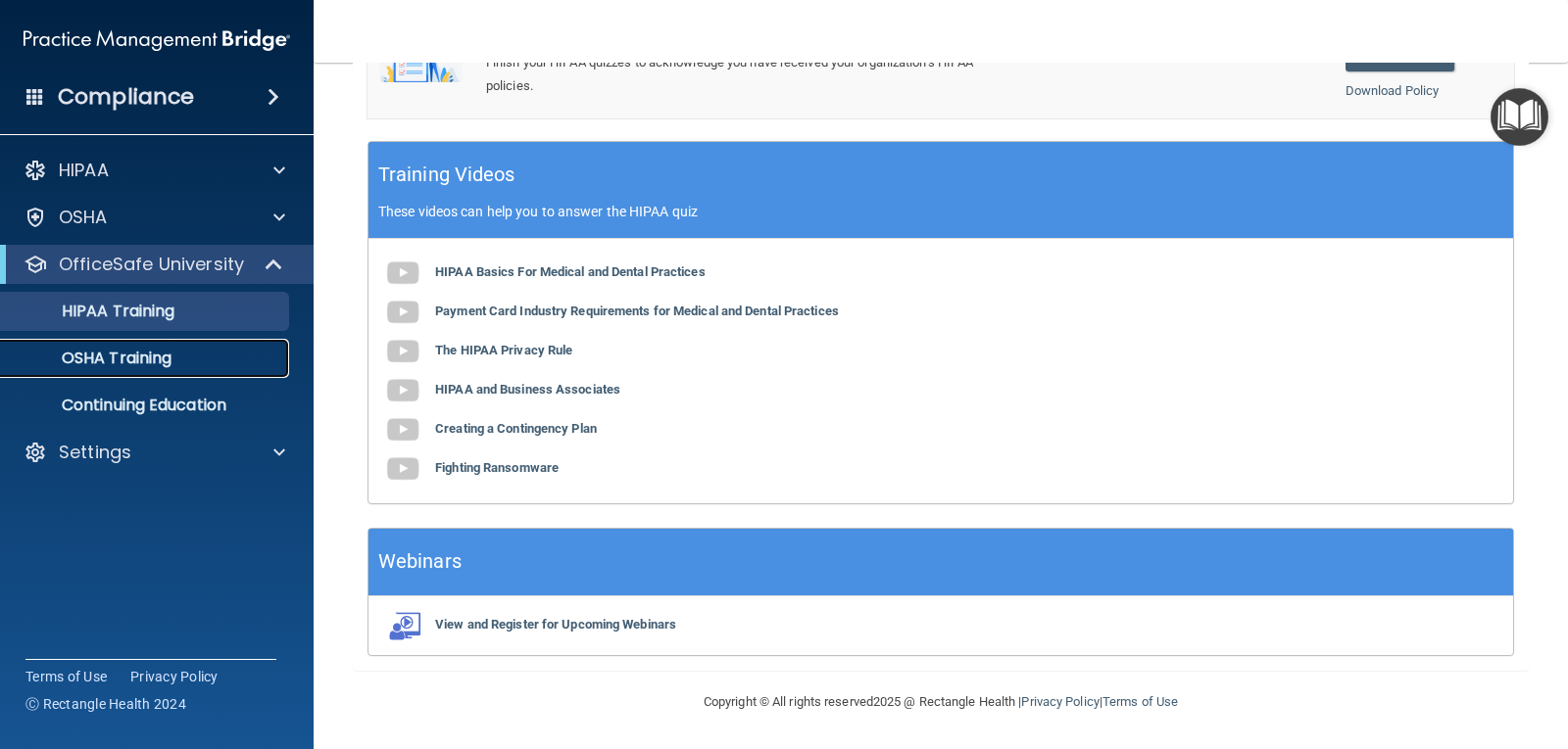
click at [95, 340] on link "OSHA Training" at bounding box center [134, 358] width 309 height 39
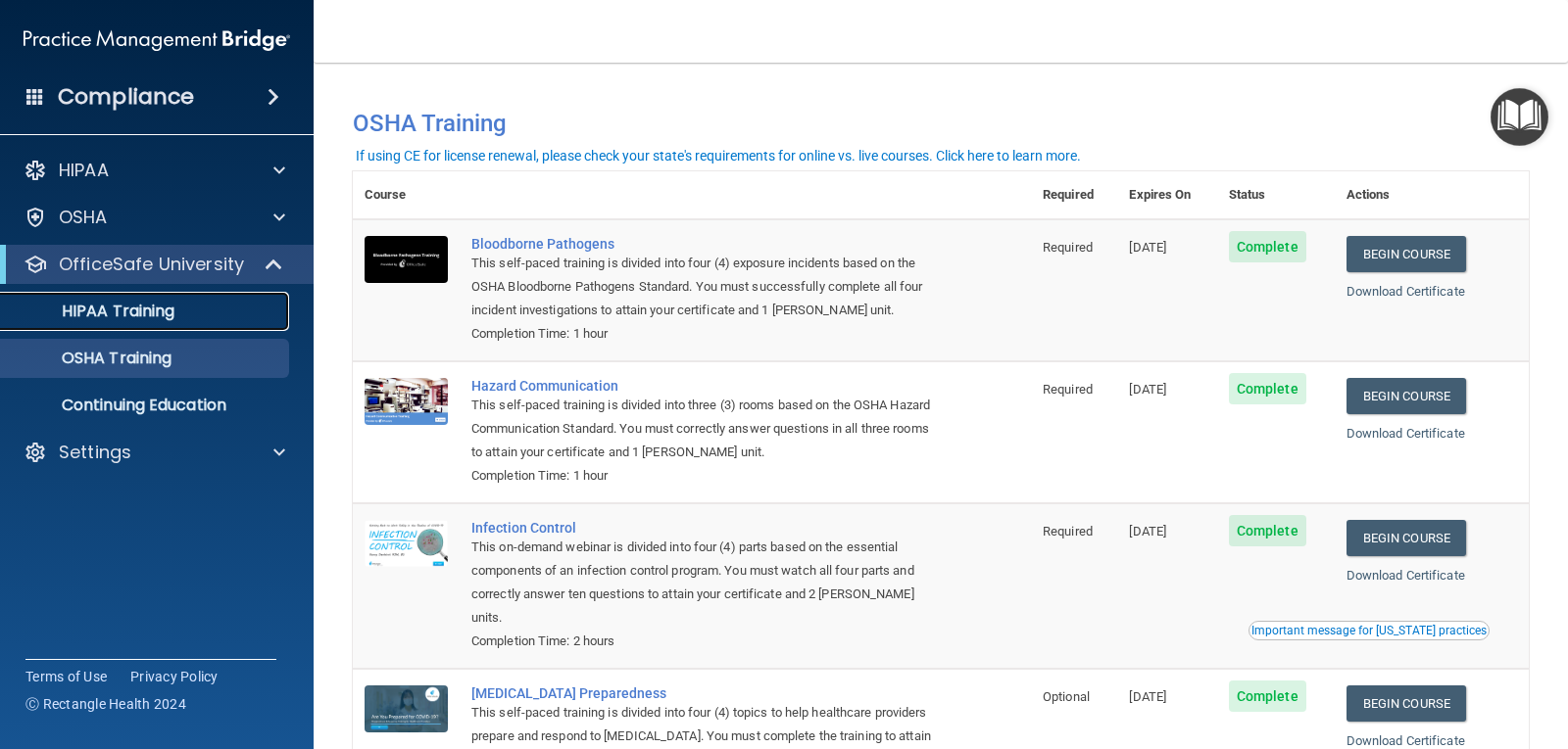
click at [206, 315] on div "HIPAA Training" at bounding box center [147, 312] width 268 height 20
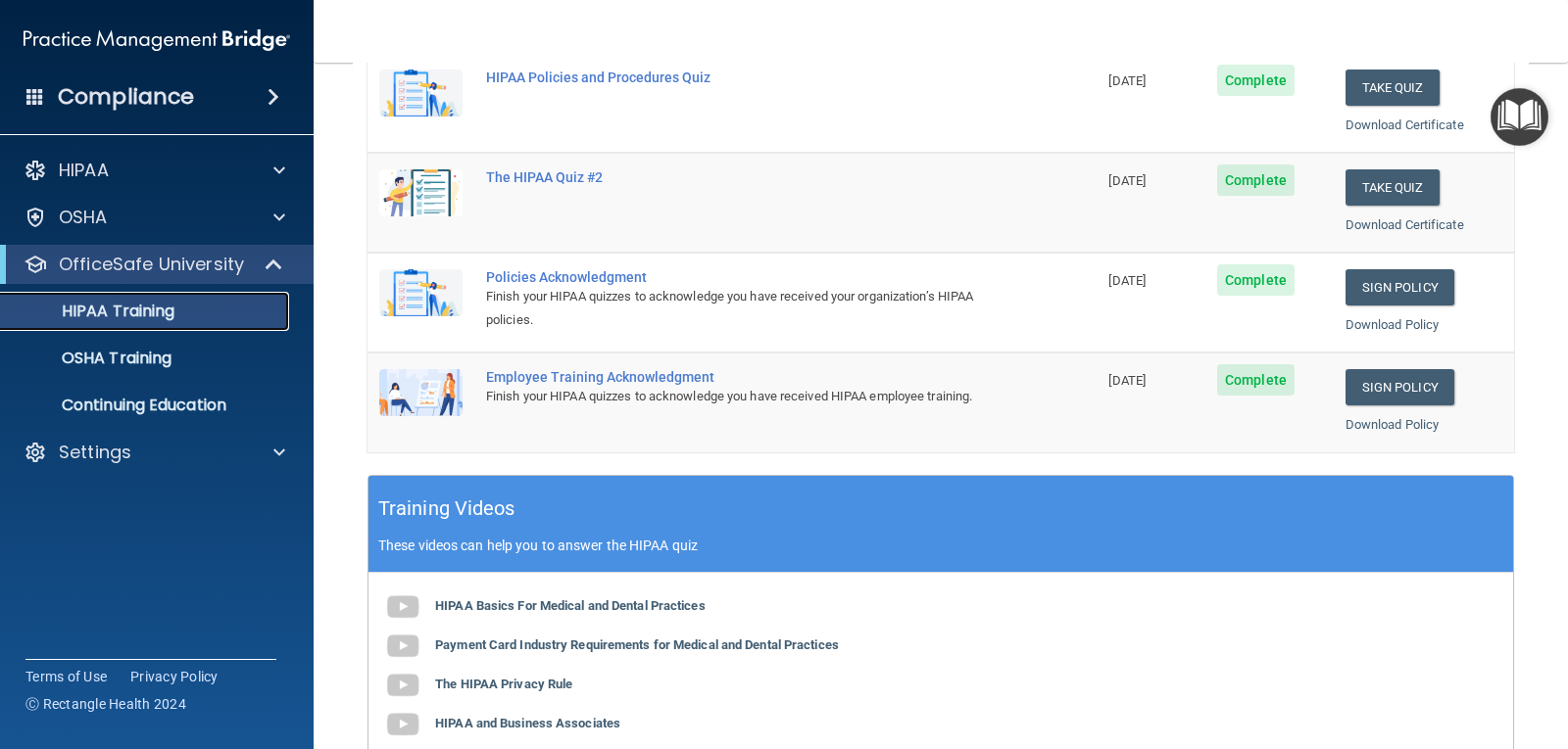
scroll to position [196, 0]
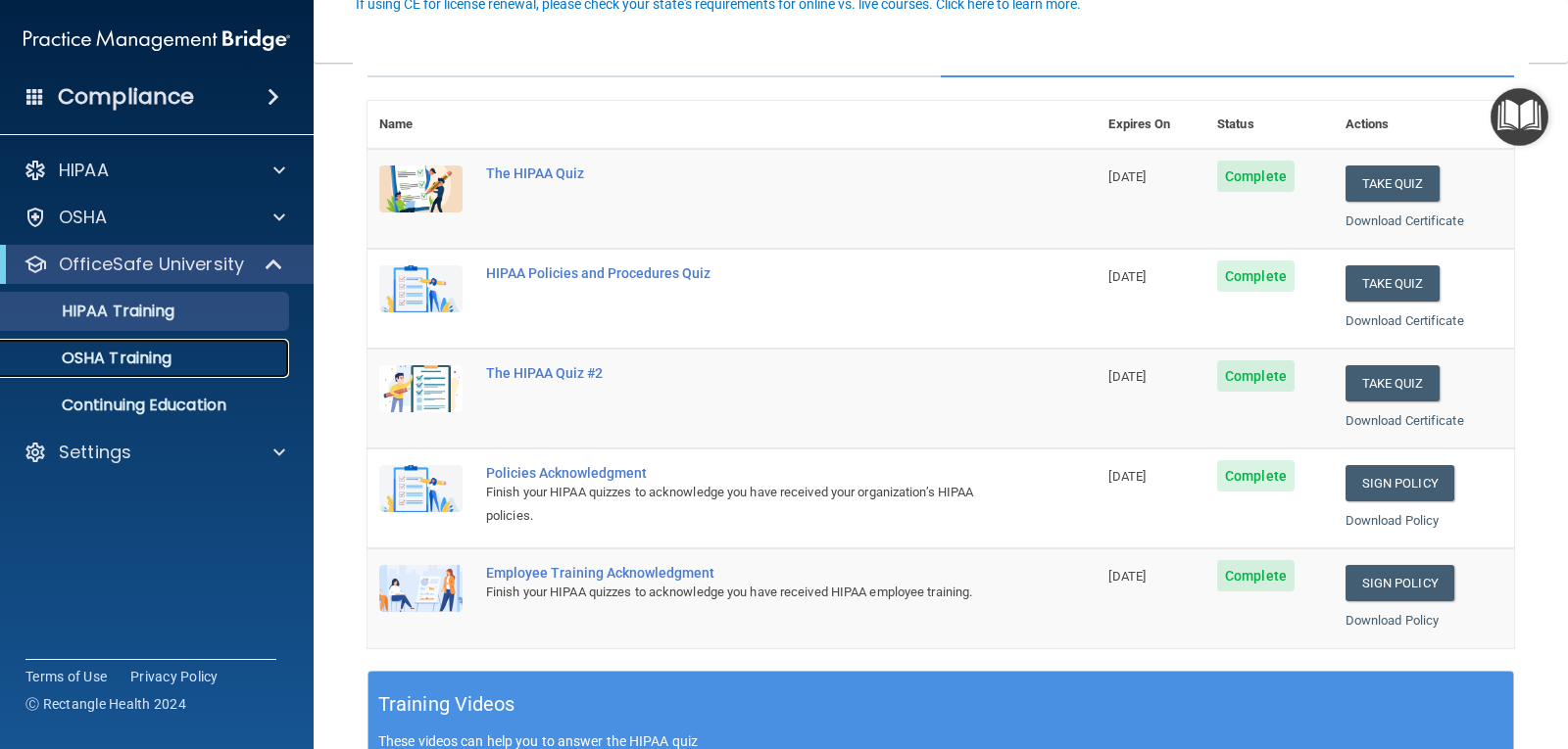
click at [166, 362] on p "OSHA Training" at bounding box center [92, 359] width 159 height 20
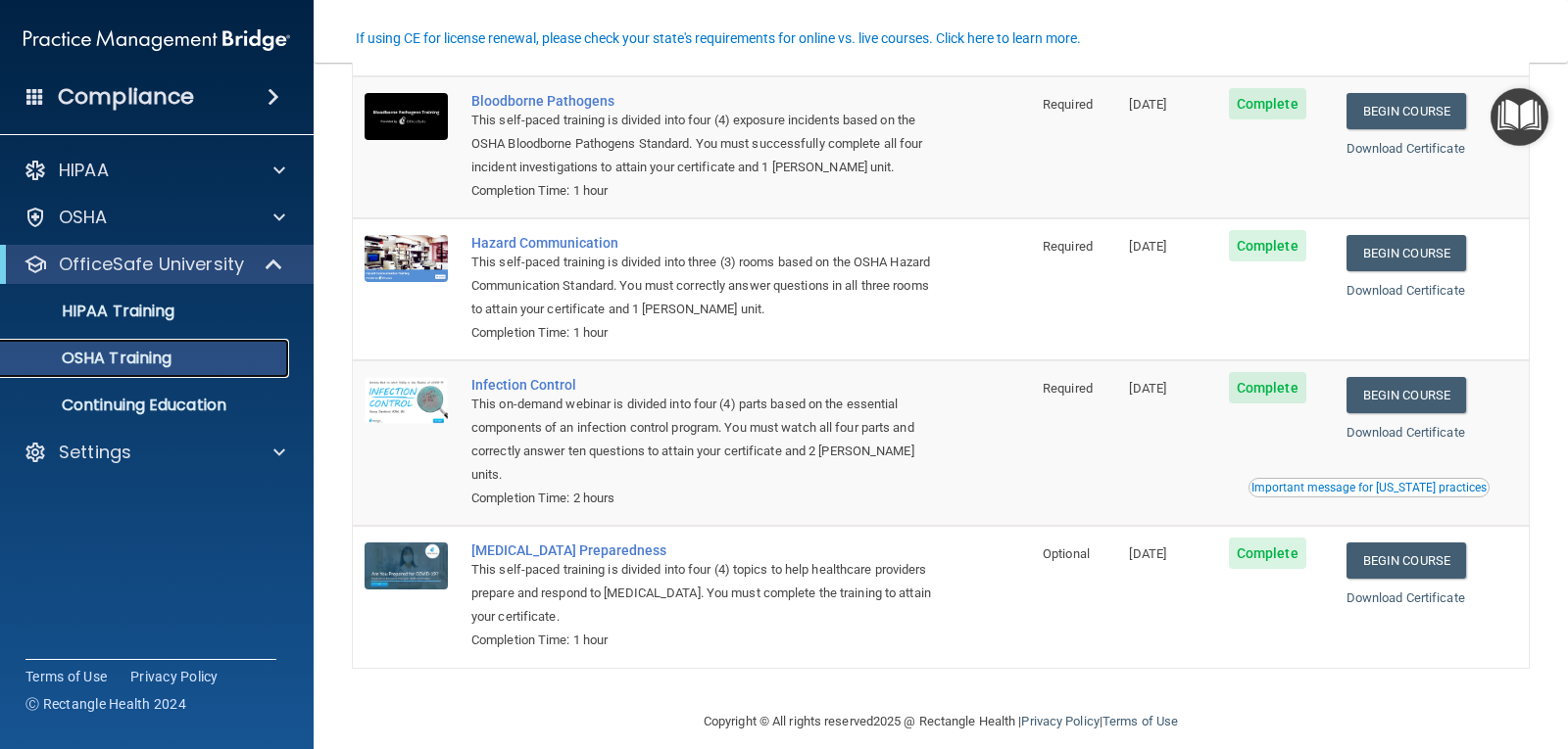
scroll to position [144, 0]
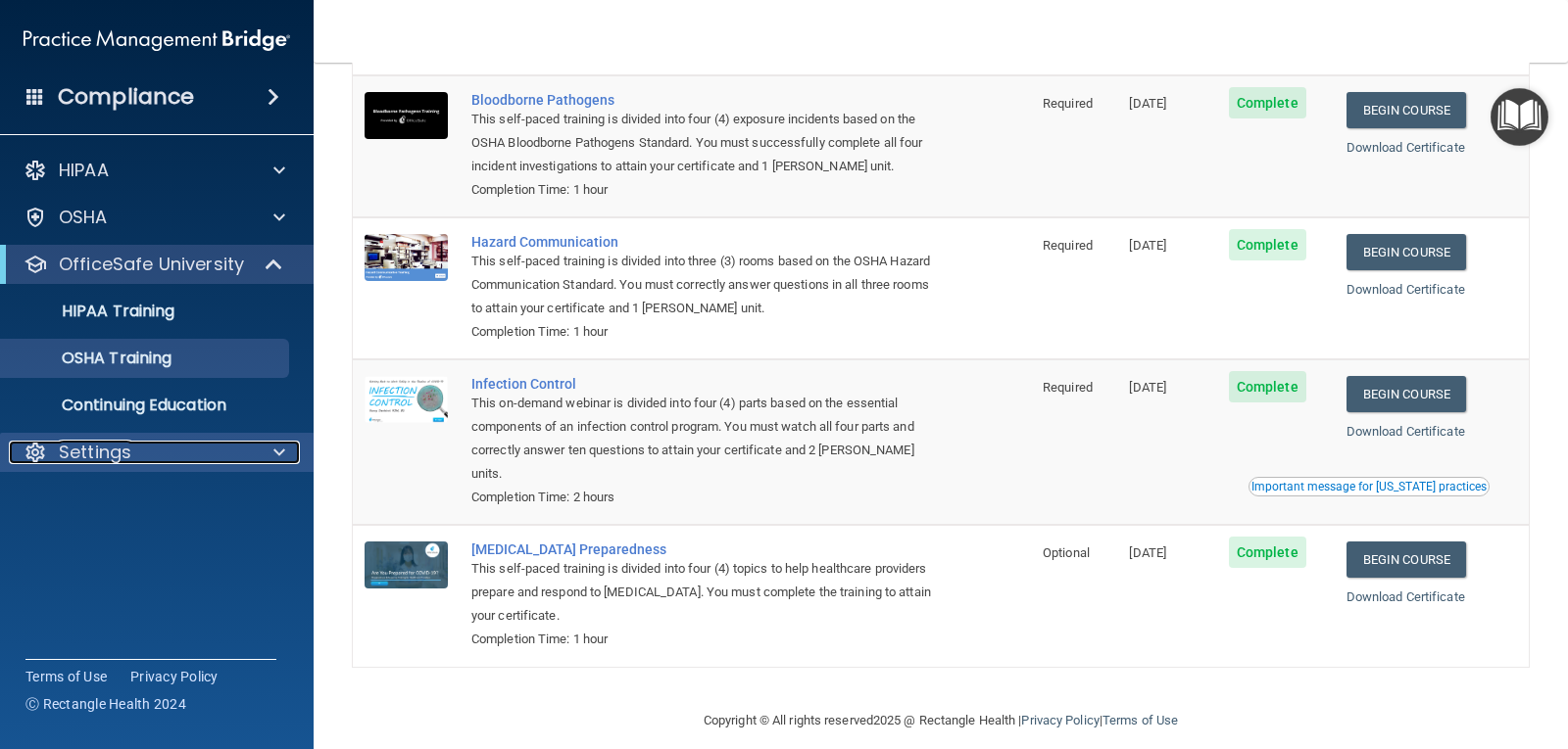
click at [61, 448] on p "Settings" at bounding box center [95, 452] width 73 height 24
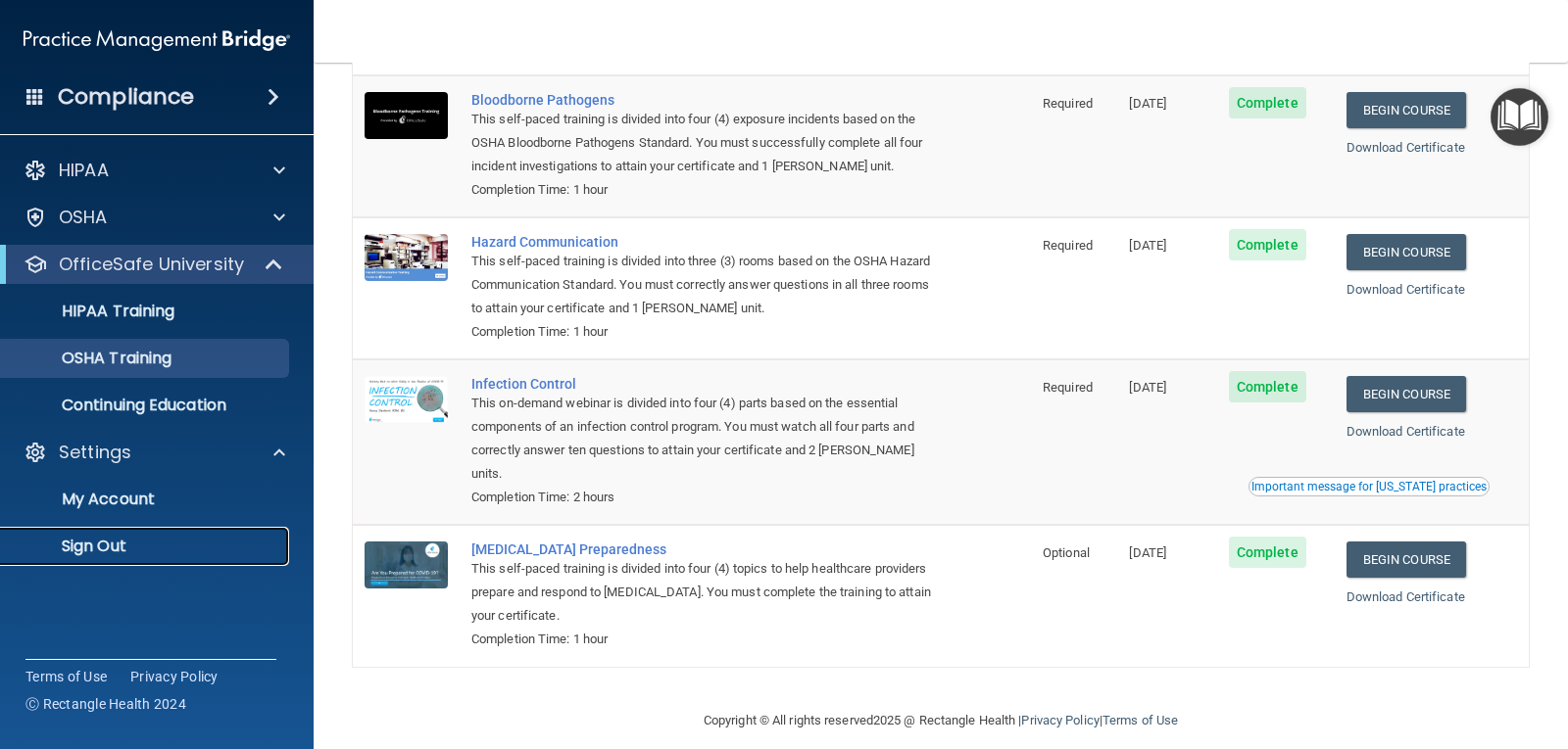
click at [114, 547] on p "Sign Out" at bounding box center [147, 547] width 268 height 20
